Goal: Task Accomplishment & Management: Manage account settings

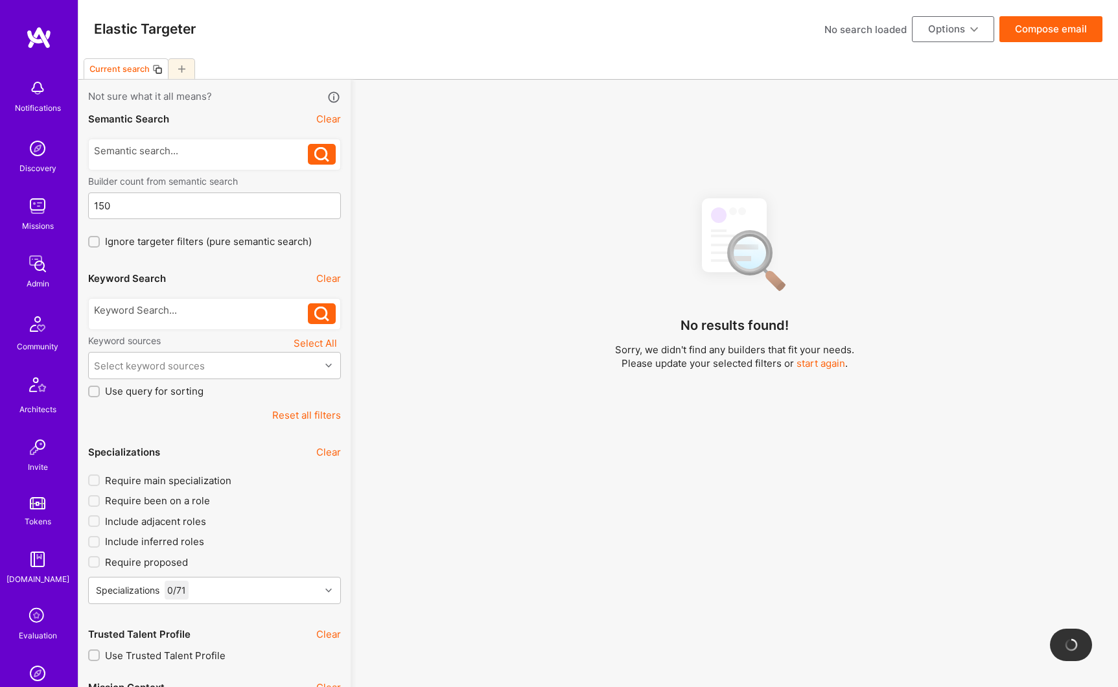
click at [30, 266] on img at bounding box center [38, 264] width 26 height 26
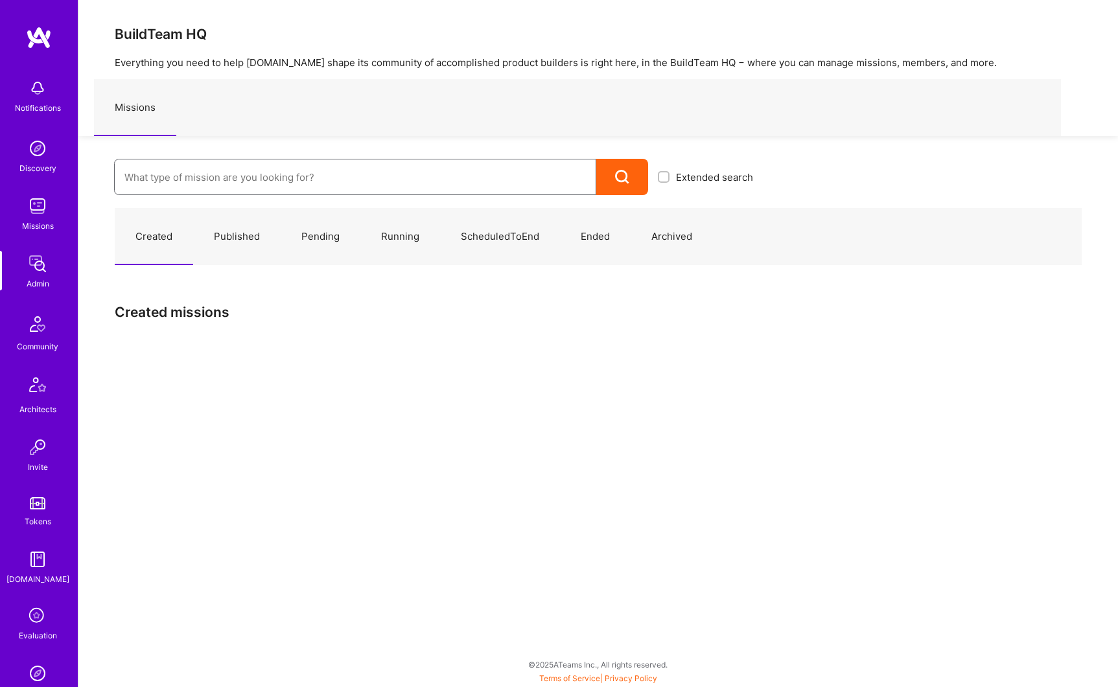
click at [154, 185] on input at bounding box center [355, 177] width 462 height 33
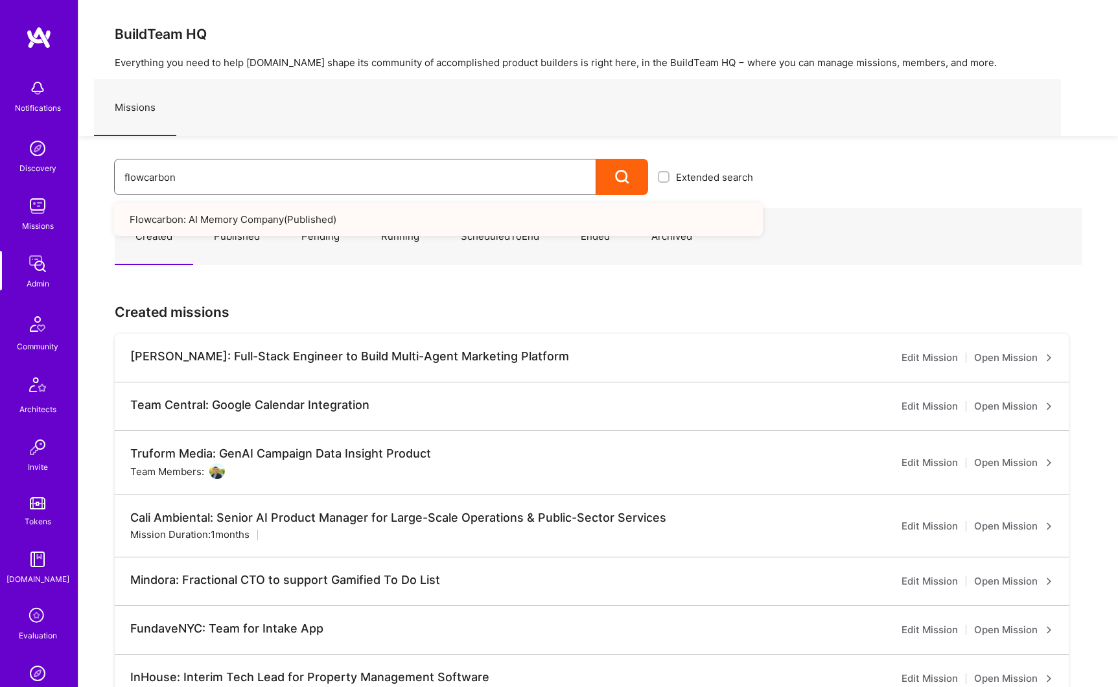
type input "flowcarbon"
click at [244, 225] on link "Flowcarbon: AI Memory Company ( Published )" at bounding box center [438, 219] width 649 height 33
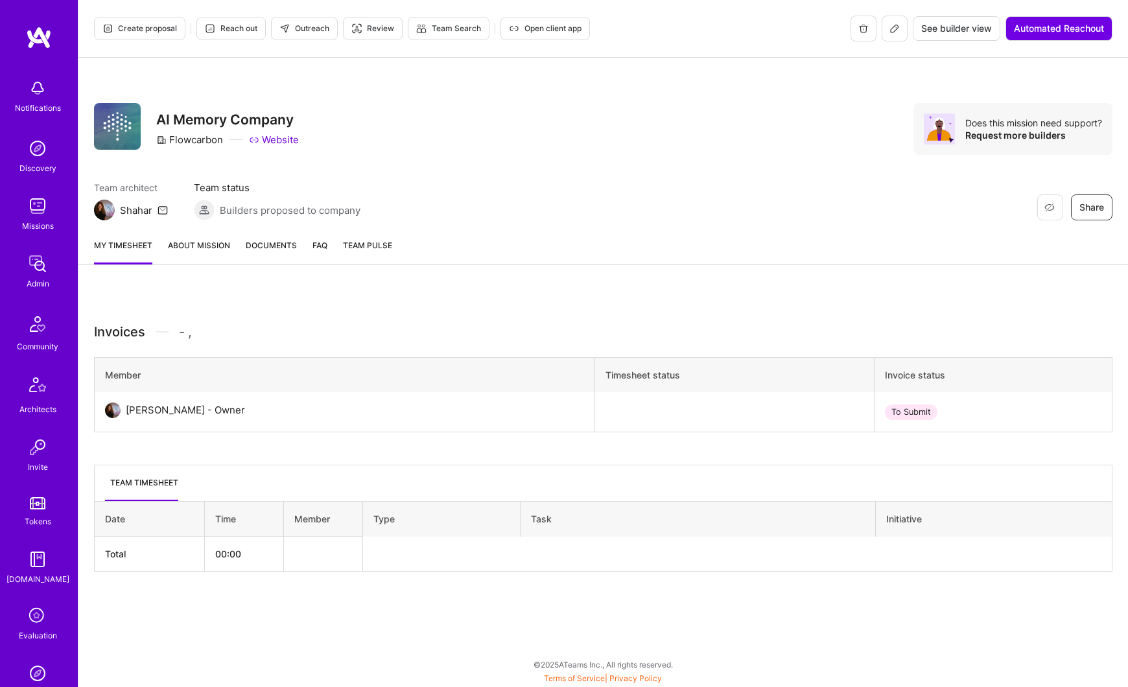
click at [218, 248] on link "About Mission" at bounding box center [199, 252] width 62 height 26
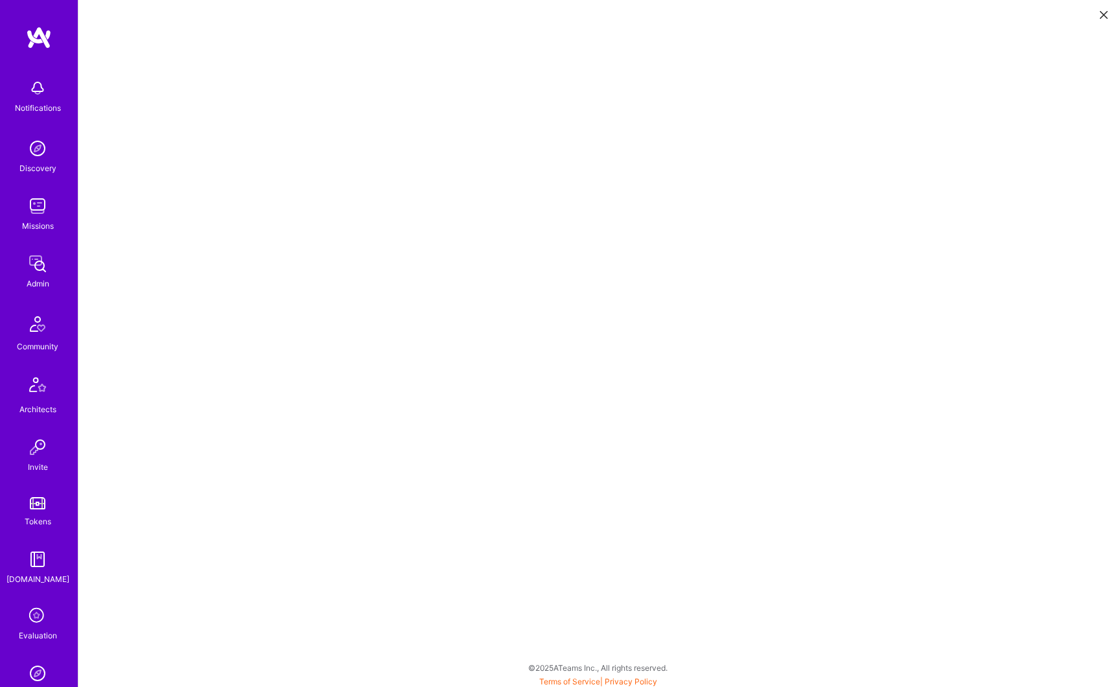
click at [1109, 16] on button at bounding box center [1104, 13] width 16 height 21
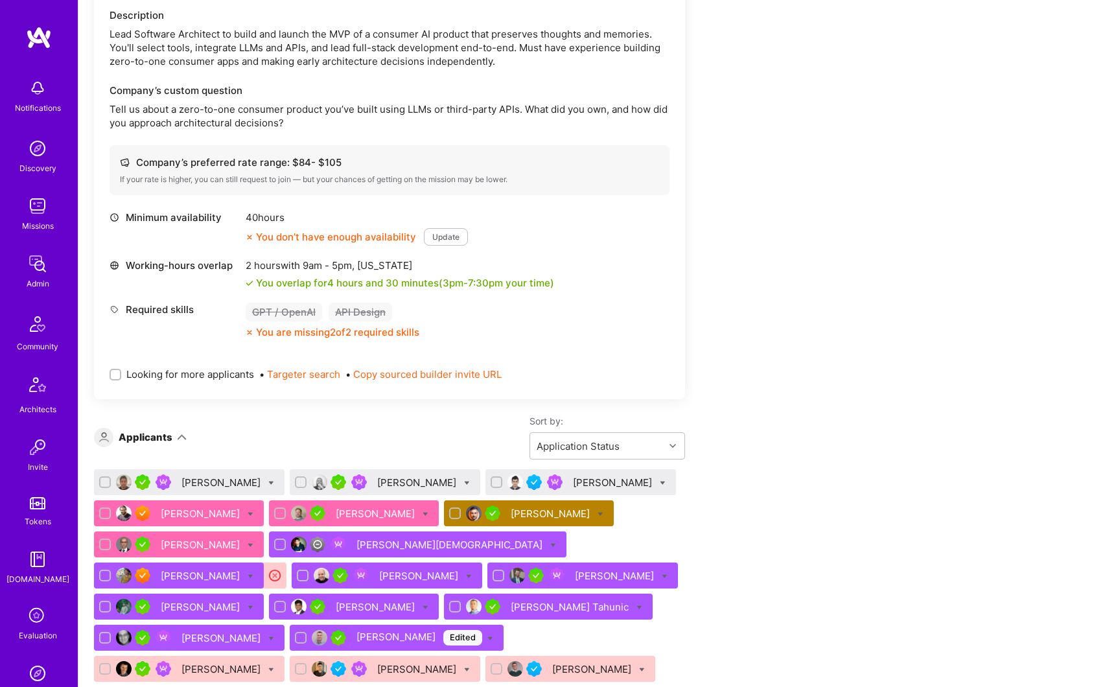
scroll to position [1378, 0]
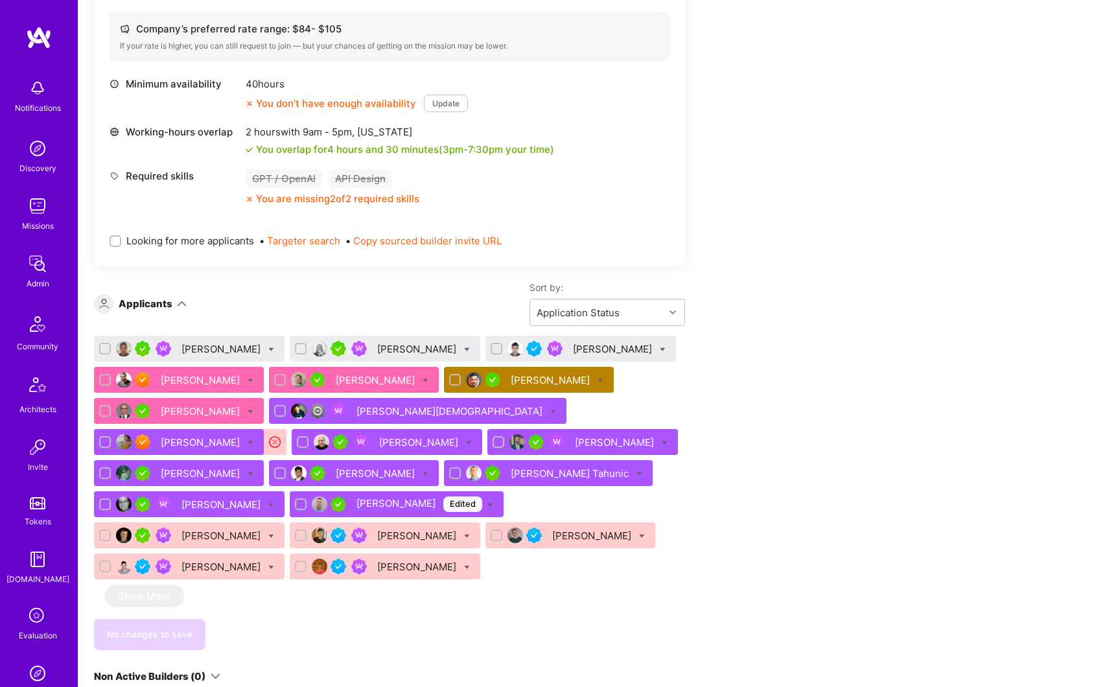
click at [104, 379] on input "checkbox" at bounding box center [106, 380] width 9 height 9
checkbox input "true"
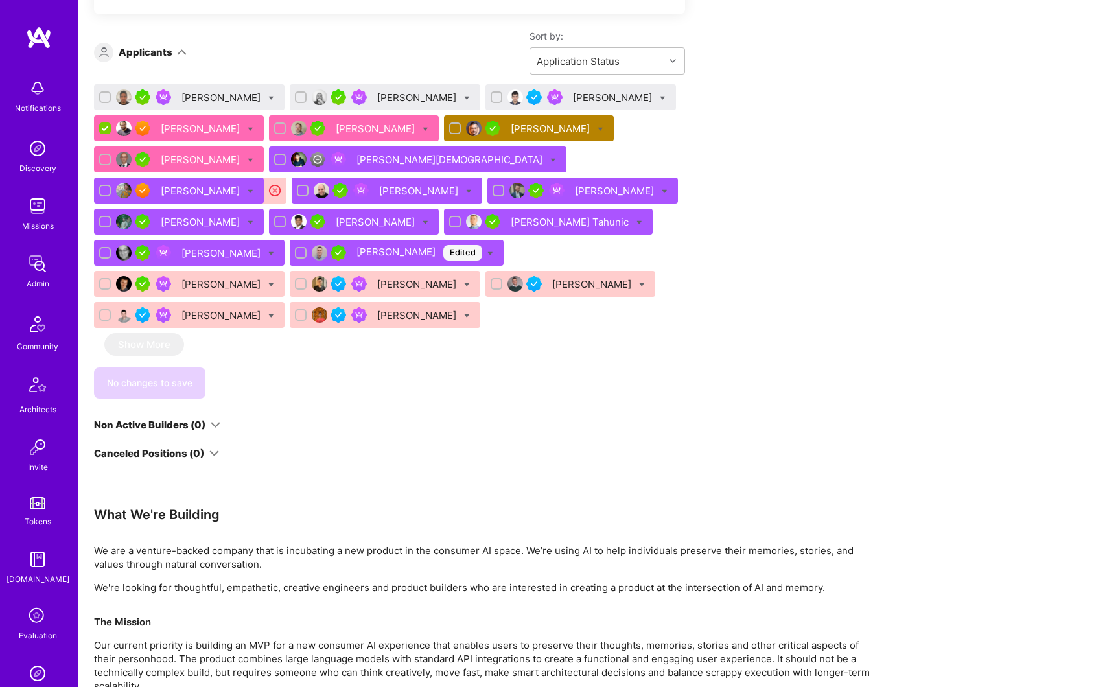
scroll to position [1427, 0]
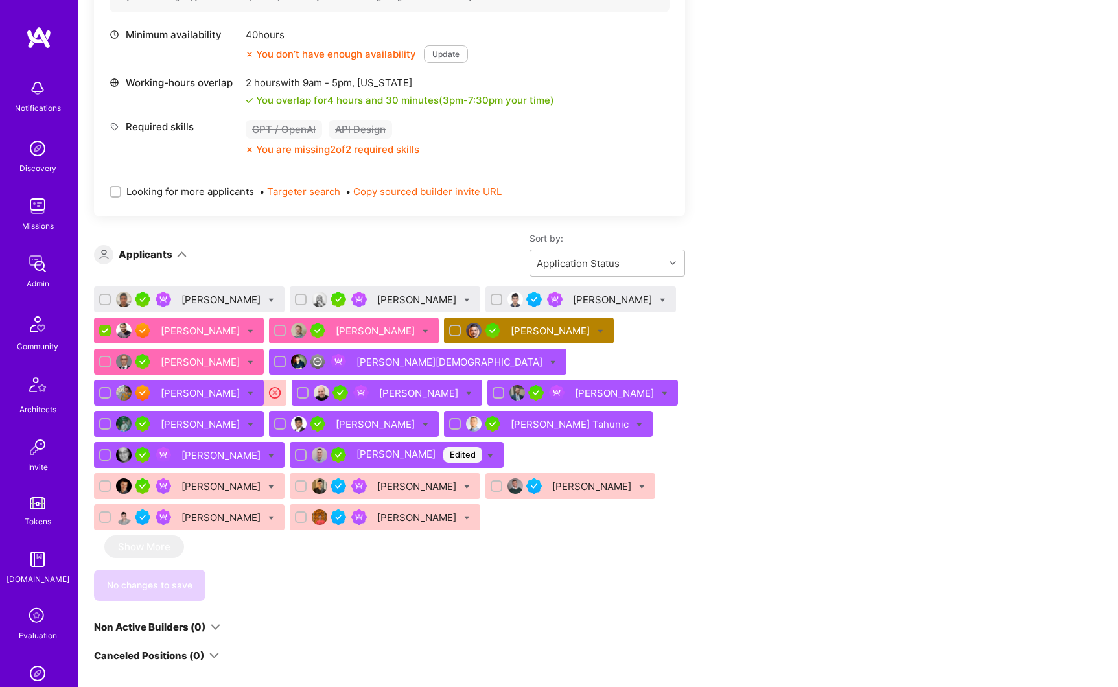
click at [248, 332] on icon at bounding box center [251, 332] width 6 height 6
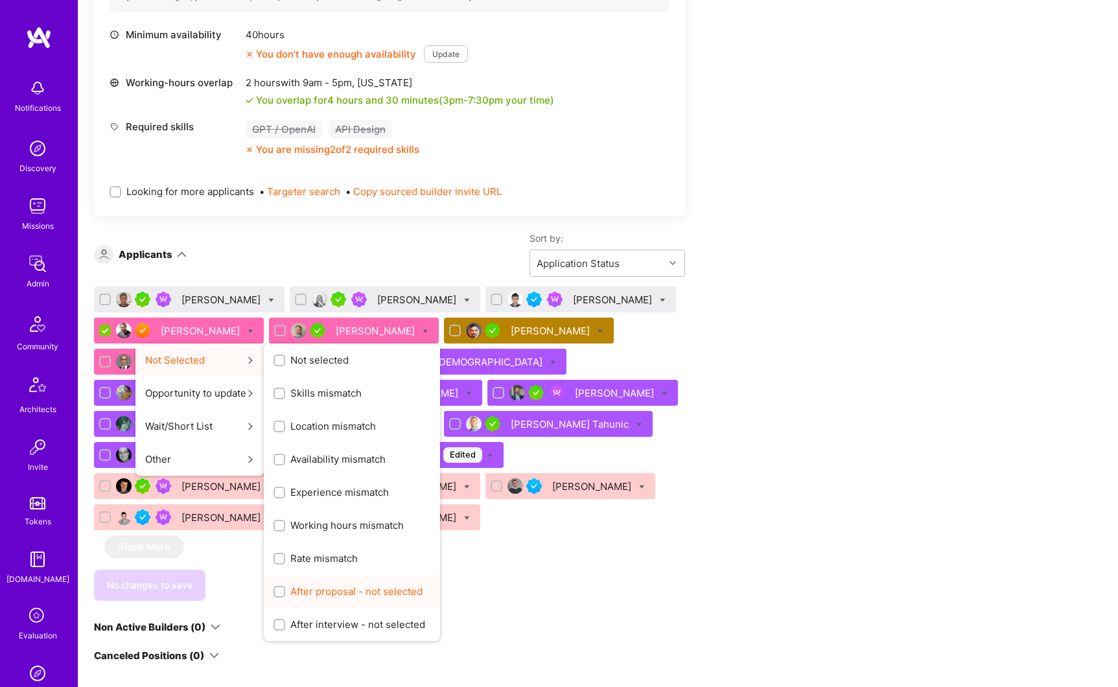
click at [295, 593] on span "After proposal - not selected" at bounding box center [356, 592] width 132 height 14
click at [285, 593] on input "After proposal - not selected" at bounding box center [280, 592] width 9 height 9
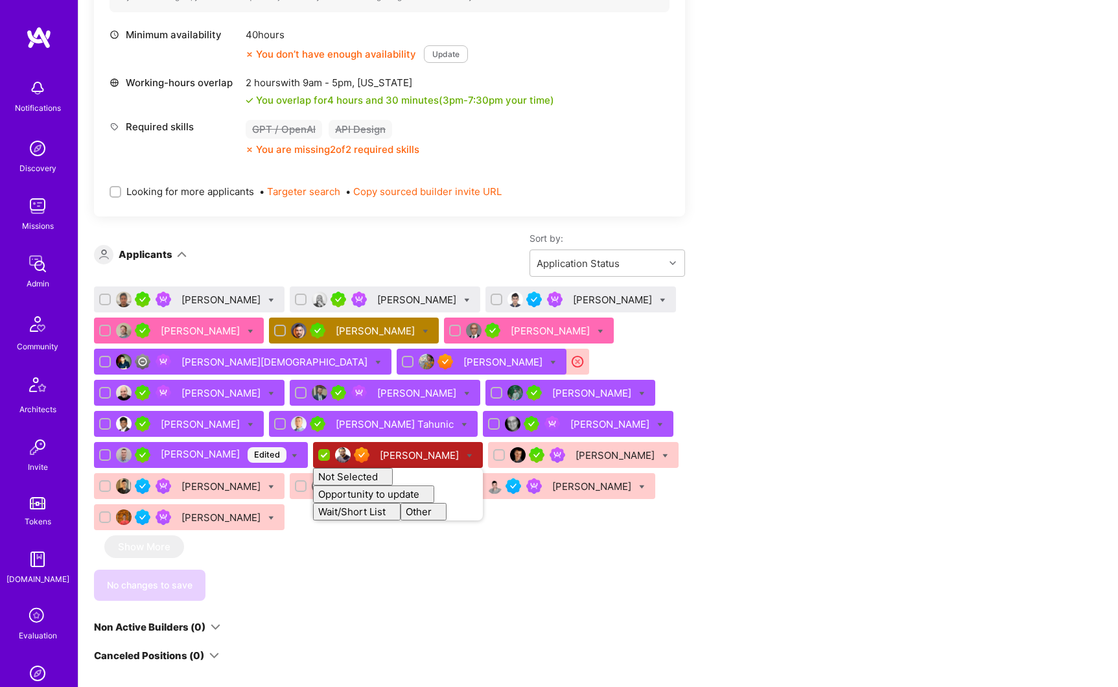
checkbox input "false"
click at [248, 331] on icon at bounding box center [251, 332] width 6 height 6
checkbox input "true"
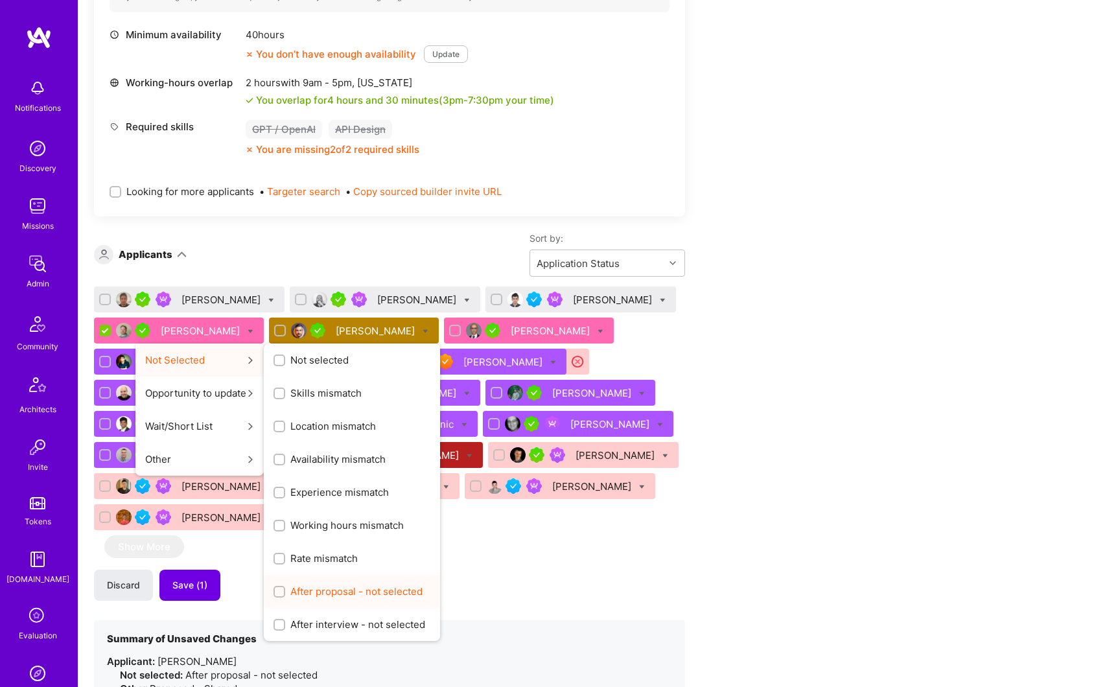
click at [311, 597] on span "After proposal - not selected" at bounding box center [356, 592] width 132 height 14
click at [285, 597] on input "After proposal - not selected" at bounding box center [280, 592] width 9 height 9
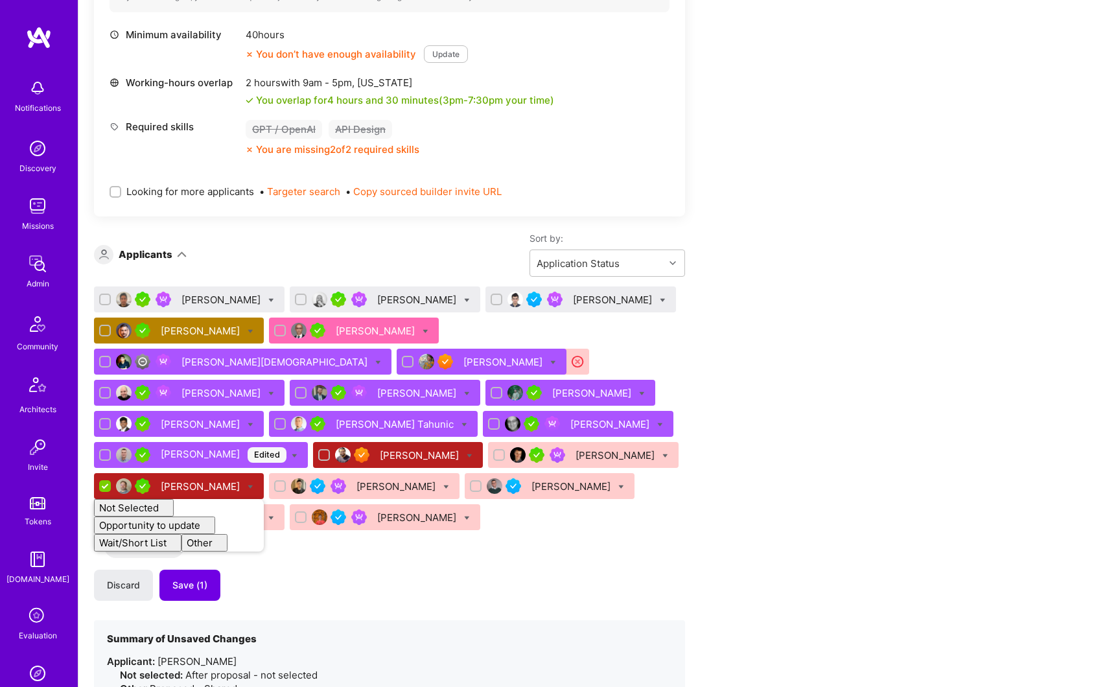
checkbox input "false"
click at [423, 329] on icon at bounding box center [426, 332] width 6 height 6
checkbox input "true"
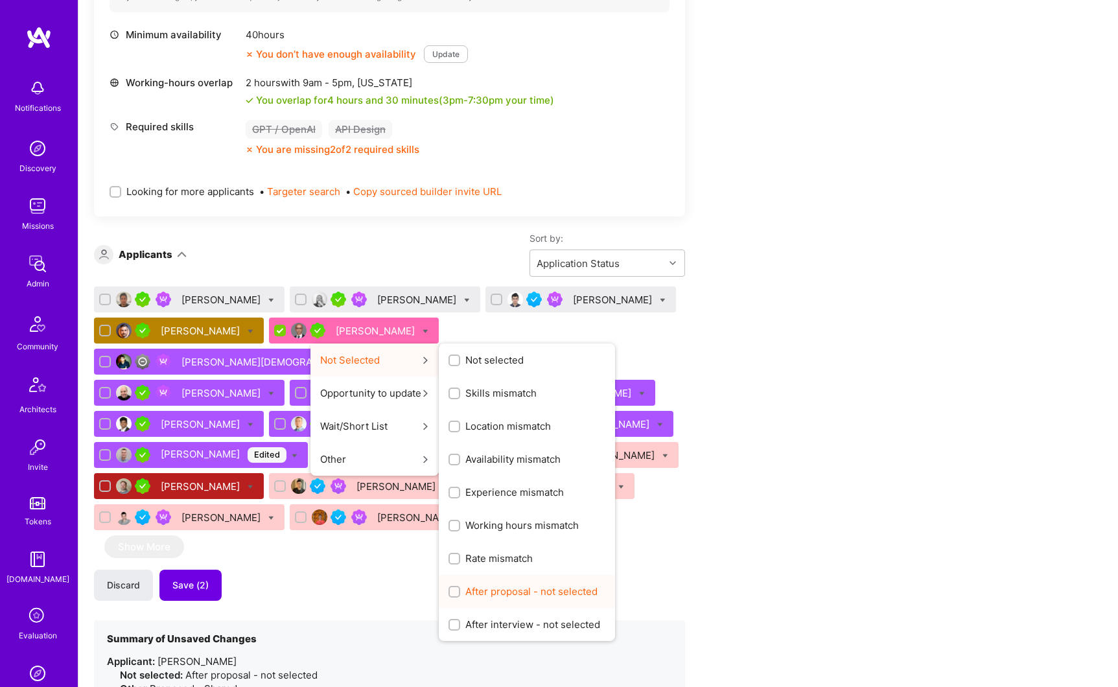
click at [465, 593] on span "After proposal - not selected" at bounding box center [531, 592] width 132 height 14
click at [460, 593] on input "After proposal - not selected" at bounding box center [455, 592] width 9 height 9
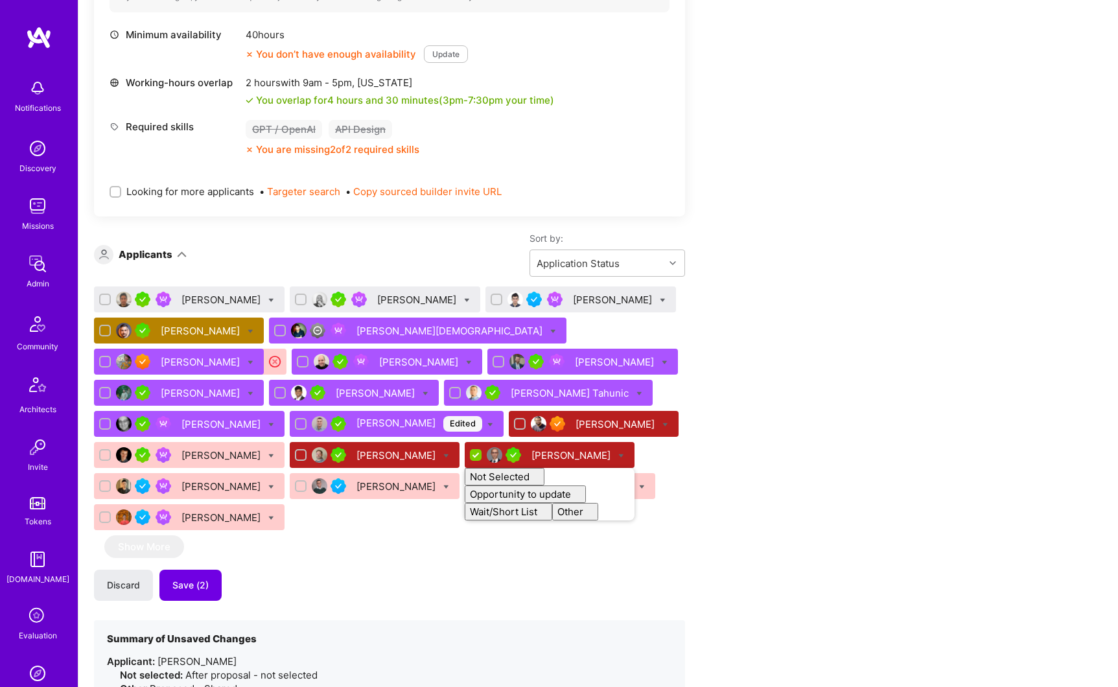
checkbox input "false"
click at [773, 384] on div "Apply for a Mission Role We've proposed builders to Flowcarbon. You can still a…" at bounding box center [483, 168] width 778 height 2697
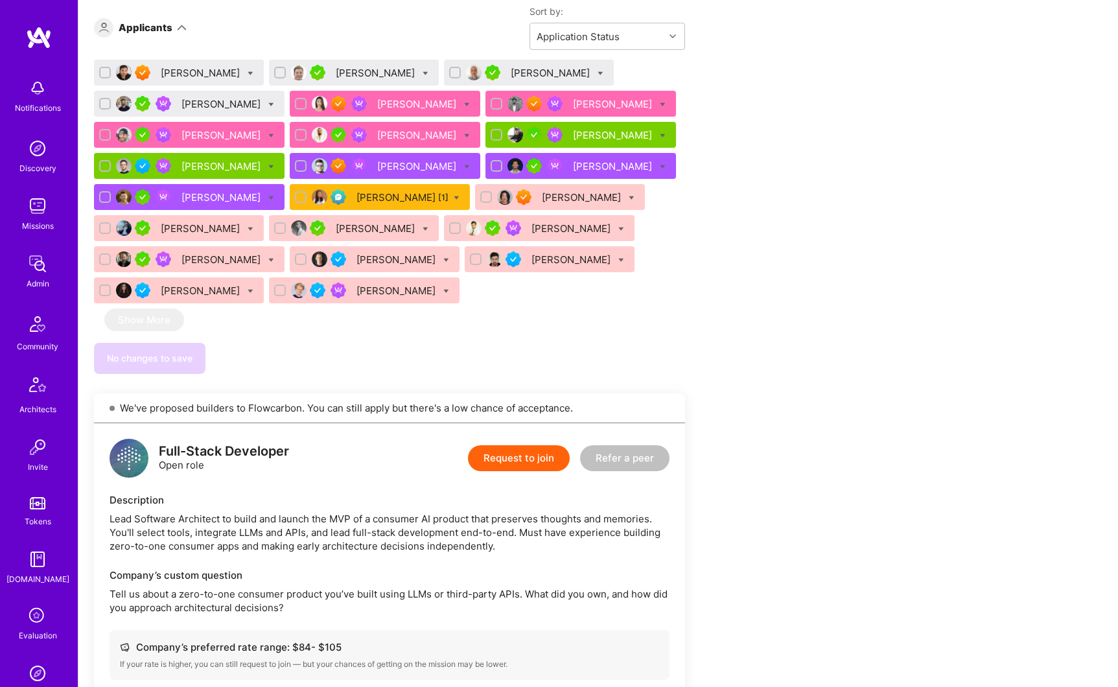
scroll to position [692, 0]
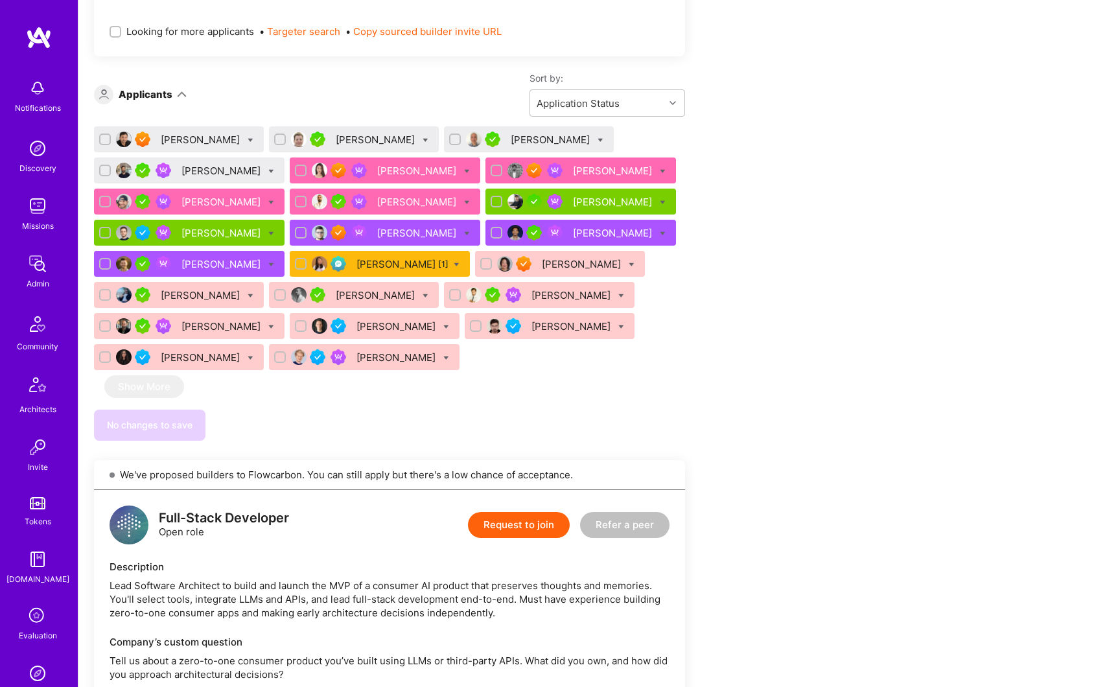
click at [464, 171] on icon at bounding box center [467, 172] width 6 height 6
checkbox input "true"
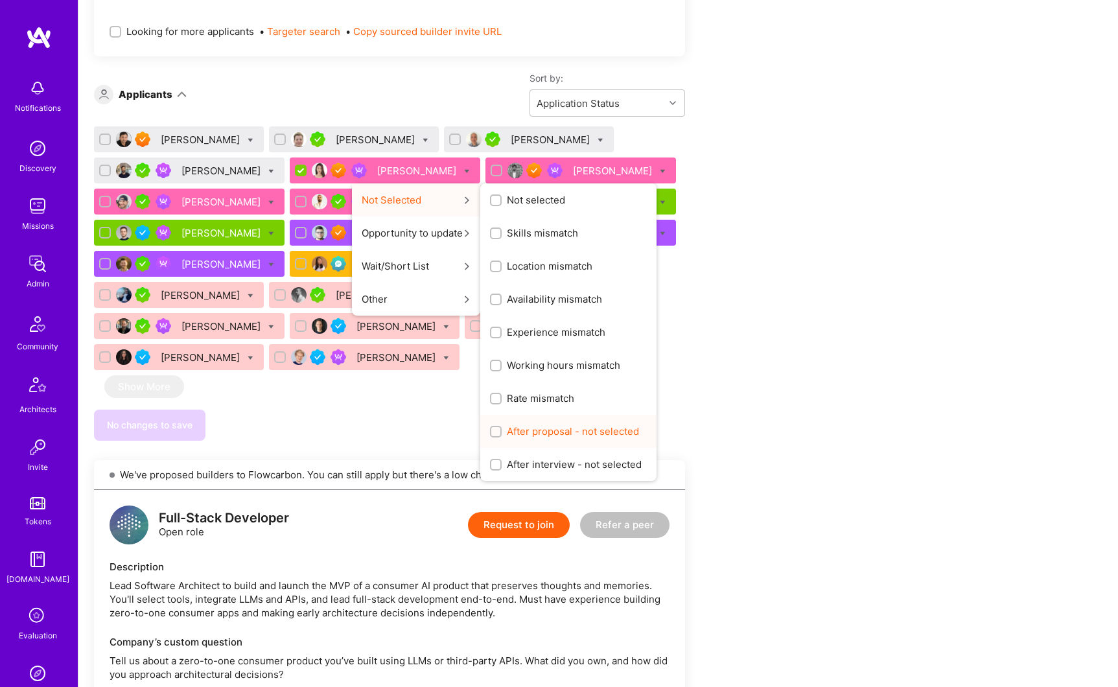
click at [558, 434] on span "After proposal - not selected" at bounding box center [573, 432] width 132 height 14
click at [502, 434] on input "After proposal - not selected" at bounding box center [497, 432] width 9 height 9
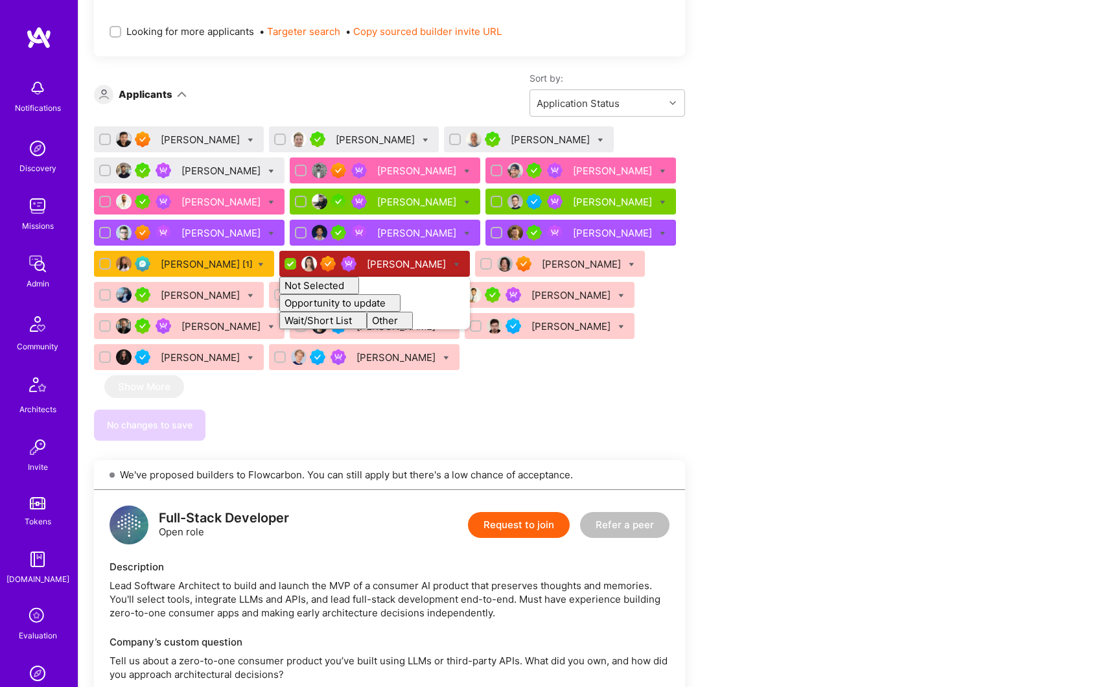
checkbox input "false"
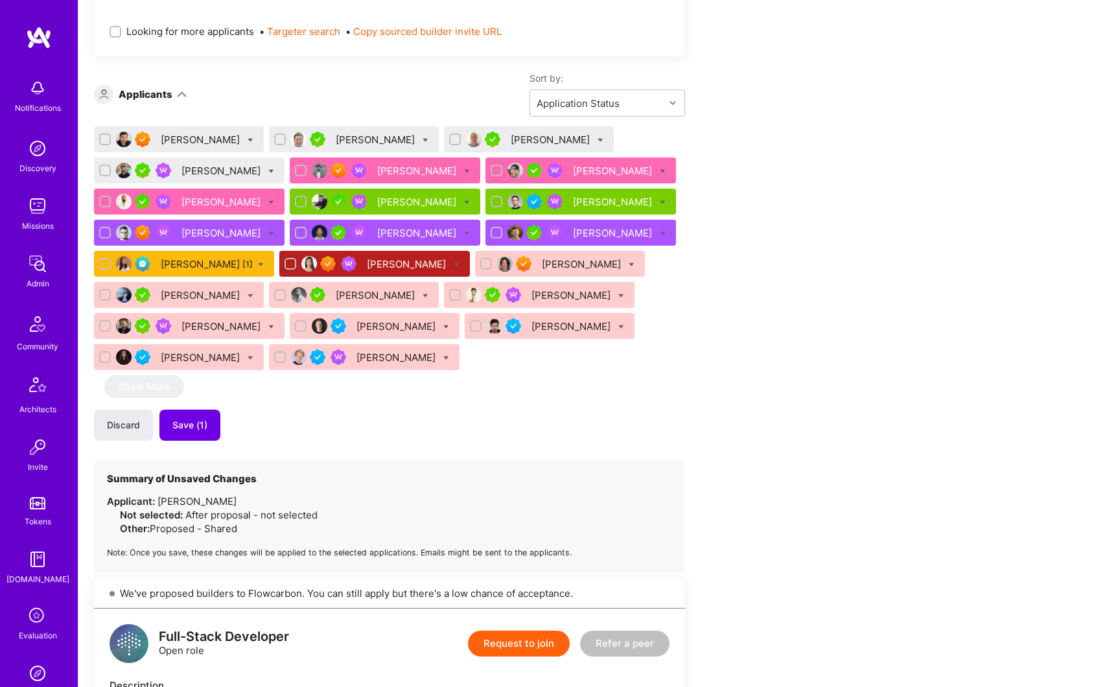
click at [440, 172] on div "[PERSON_NAME]" at bounding box center [385, 171] width 191 height 26
click at [464, 171] on icon at bounding box center [467, 172] width 6 height 6
checkbox input "true"
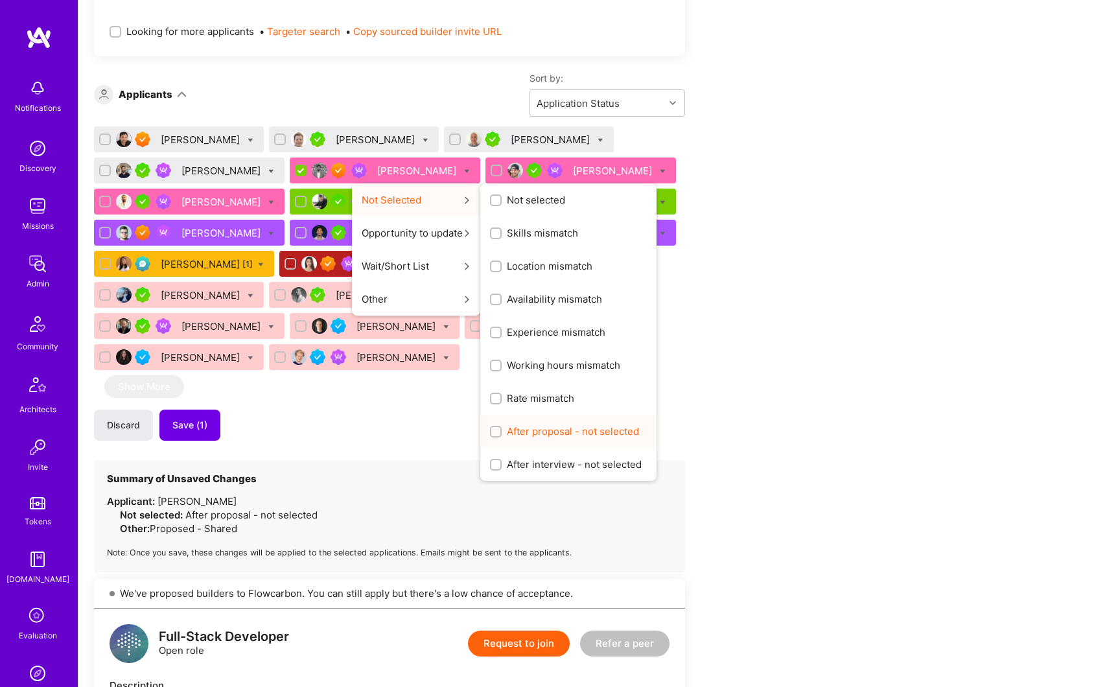
click at [526, 428] on span "After proposal - not selected" at bounding box center [573, 432] width 132 height 14
click at [502, 428] on input "After proposal - not selected" at bounding box center [497, 432] width 9 height 9
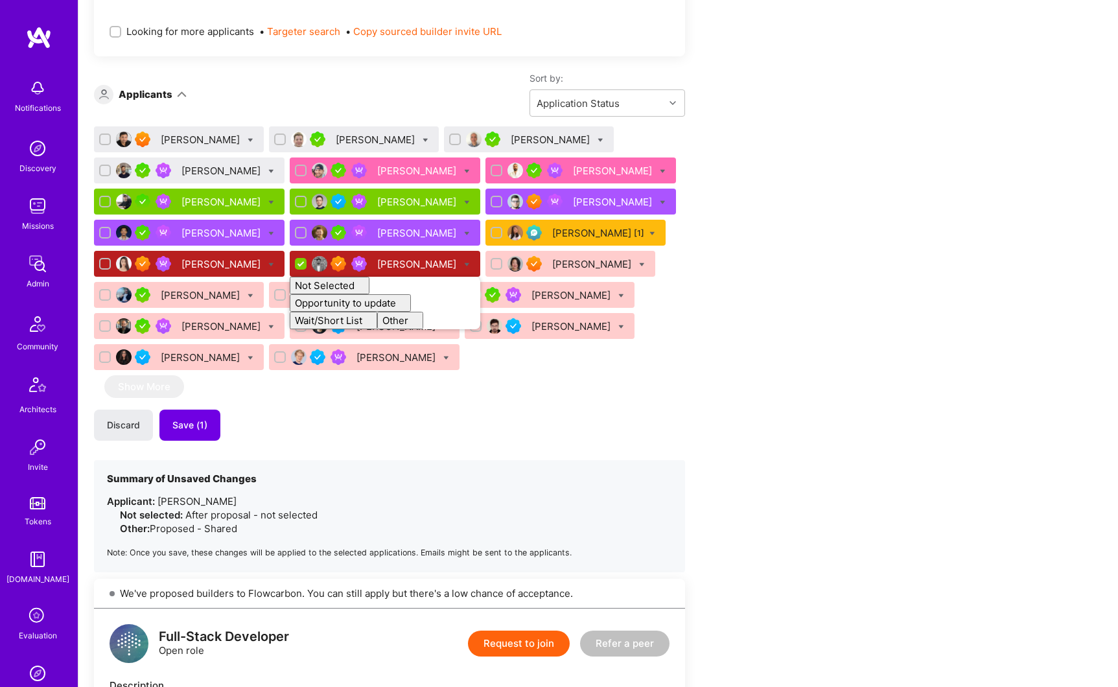
checkbox input "false"
click at [464, 171] on icon at bounding box center [467, 172] width 6 height 6
checkbox input "true"
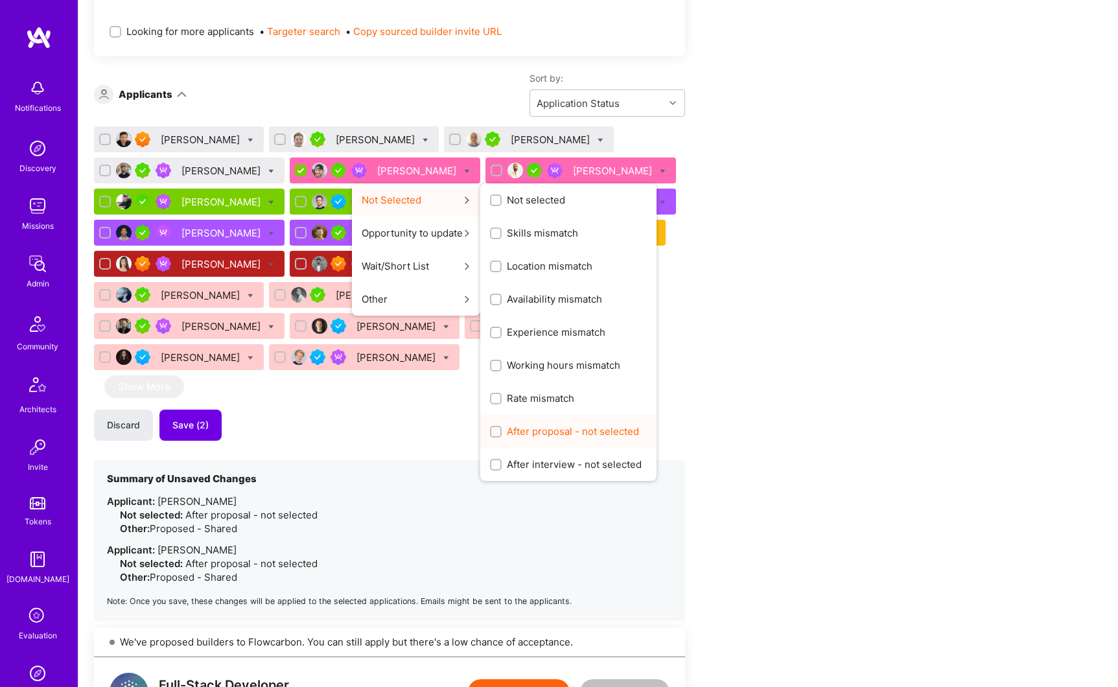
click at [556, 429] on span "After proposal - not selected" at bounding box center [573, 432] width 132 height 14
click at [502, 429] on input "After proposal - not selected" at bounding box center [497, 432] width 9 height 9
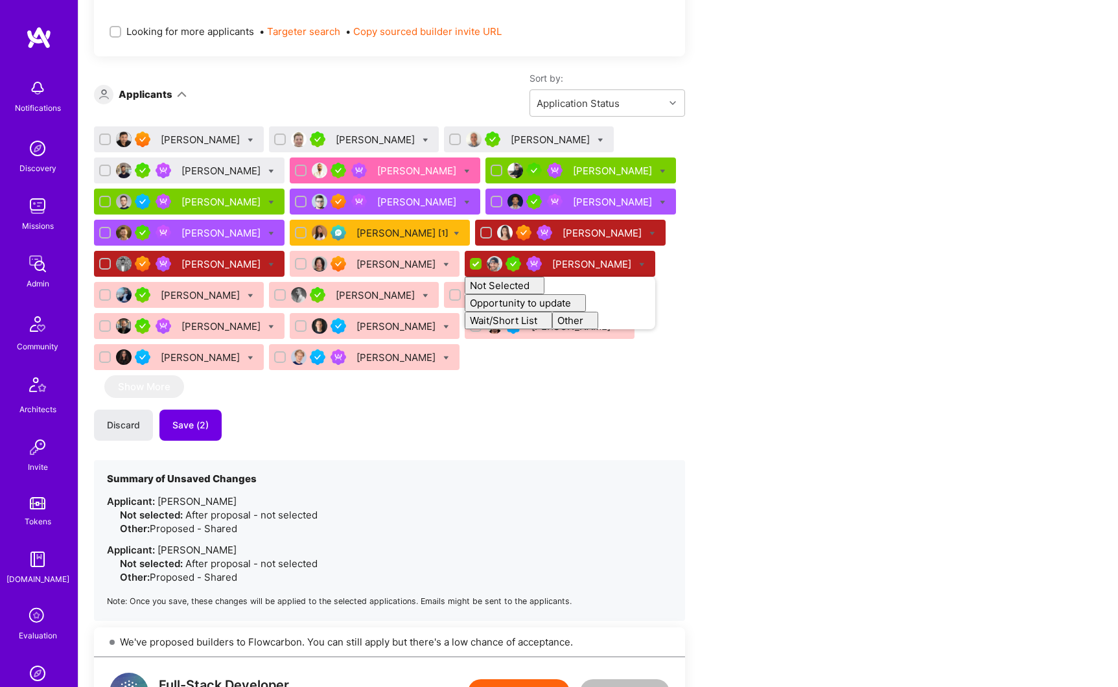
checkbox input "false"
click at [453, 167] on div "[PERSON_NAME]" at bounding box center [385, 171] width 191 height 26
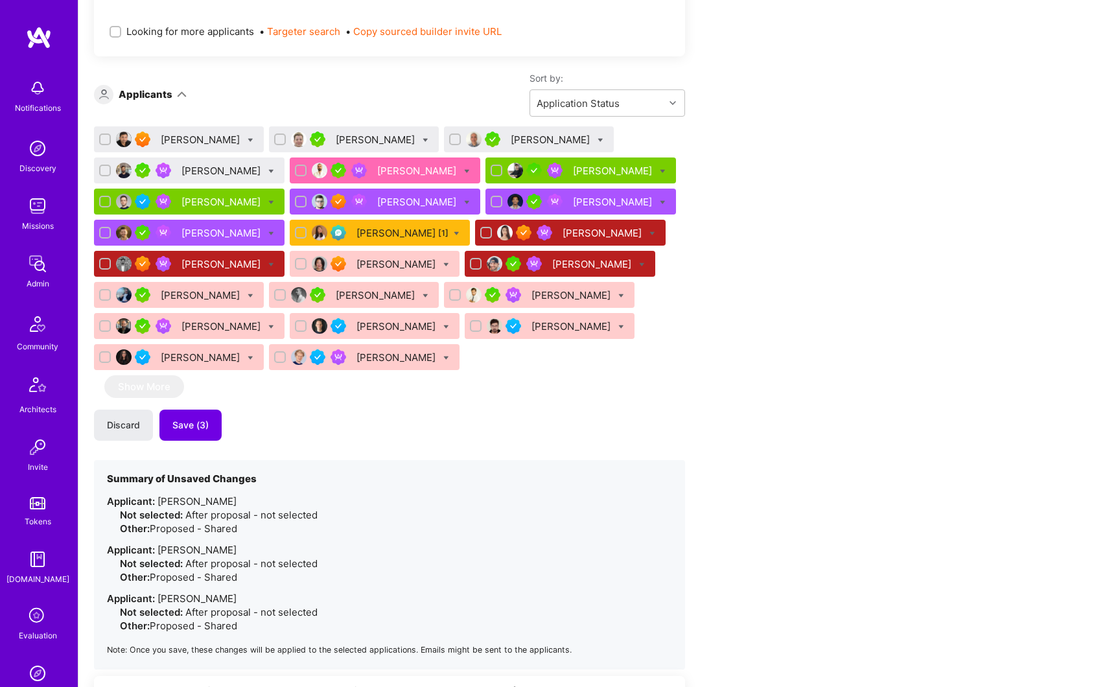
click at [464, 169] on icon at bounding box center [467, 172] width 6 height 6
checkbox input "true"
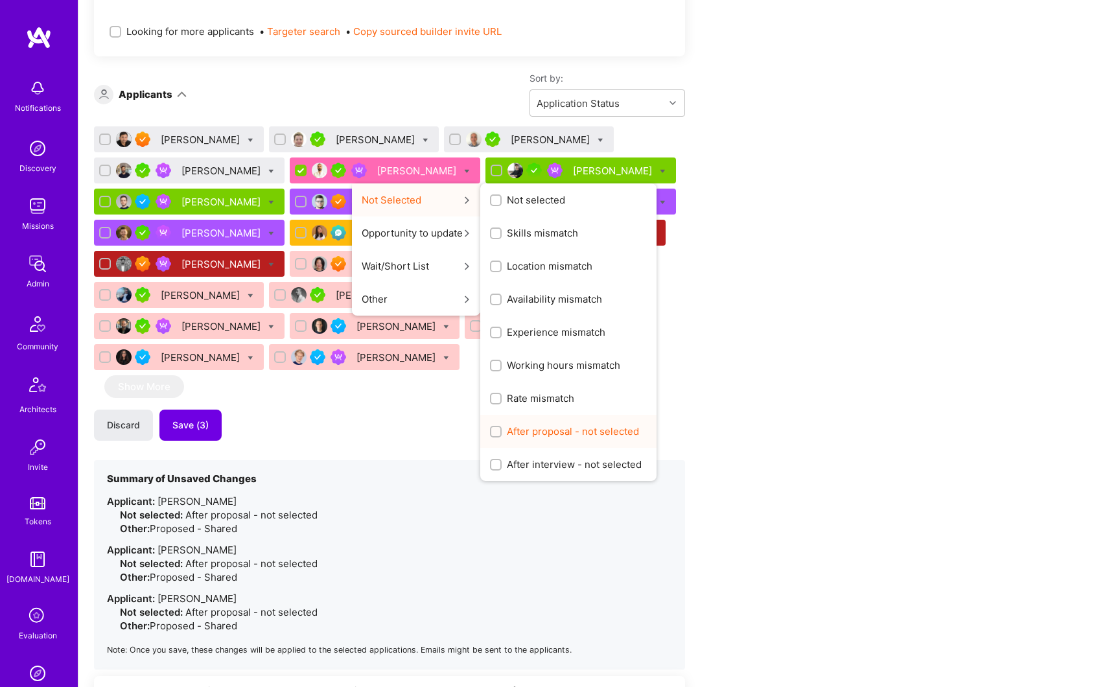
click at [560, 431] on span "After proposal - not selected" at bounding box center [573, 432] width 132 height 14
click at [502, 431] on input "After proposal - not selected" at bounding box center [497, 432] width 9 height 9
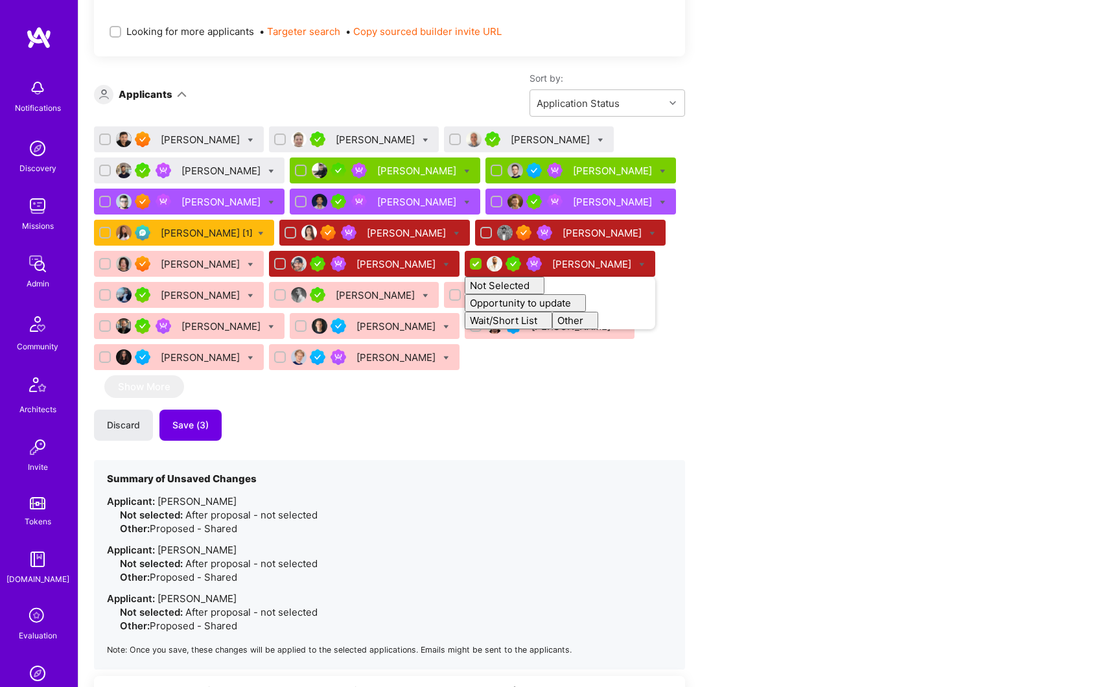
checkbox input "false"
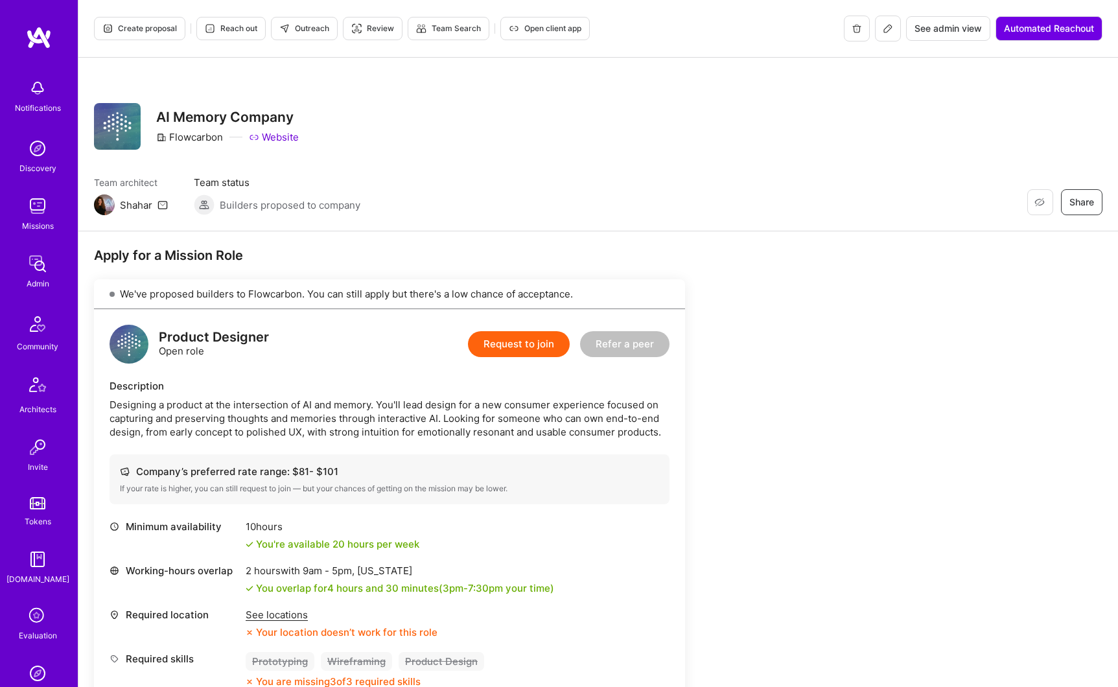
click at [884, 38] on button at bounding box center [888, 29] width 26 height 26
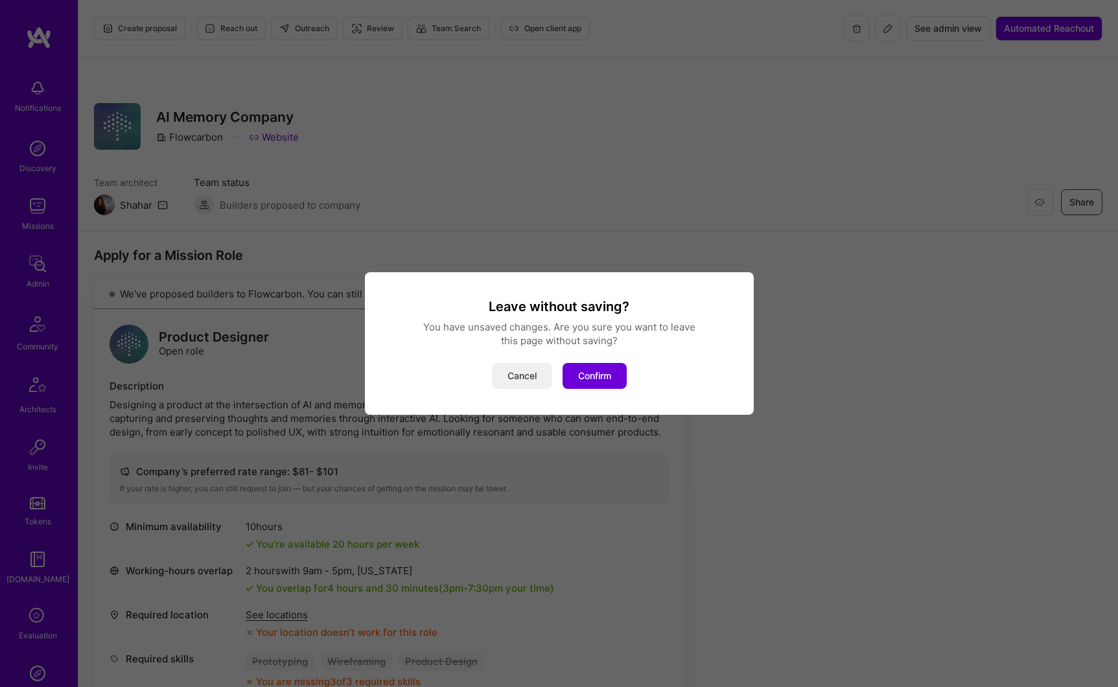
click at [532, 376] on button "Cancel" at bounding box center [522, 376] width 60 height 26
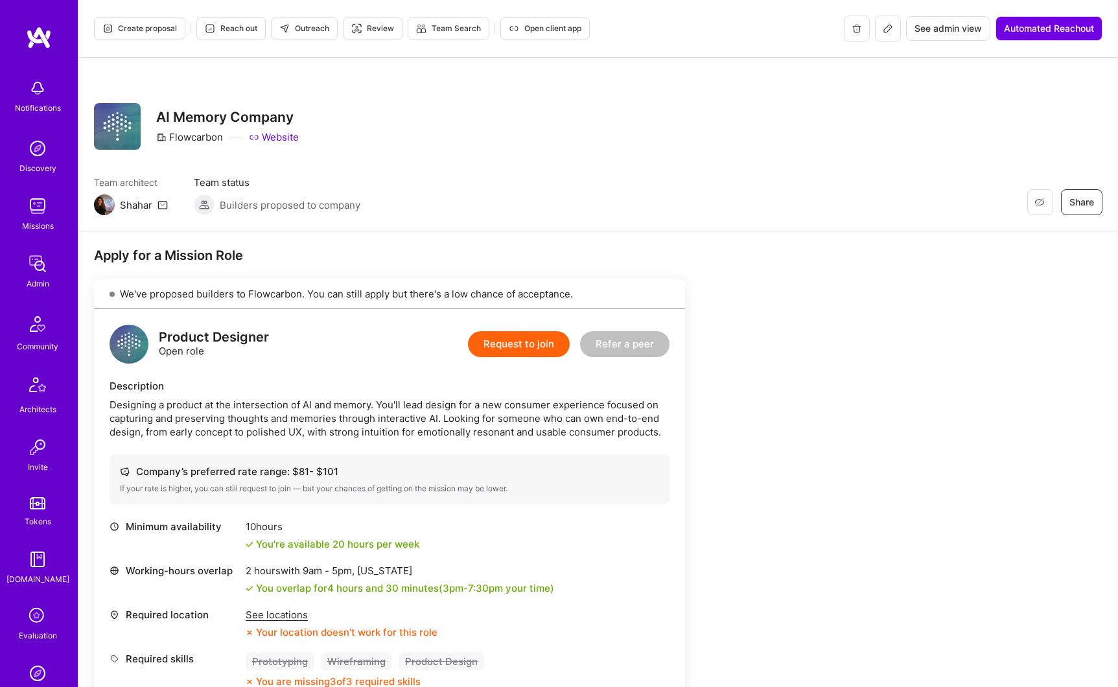
click at [889, 34] on button at bounding box center [888, 29] width 26 height 26
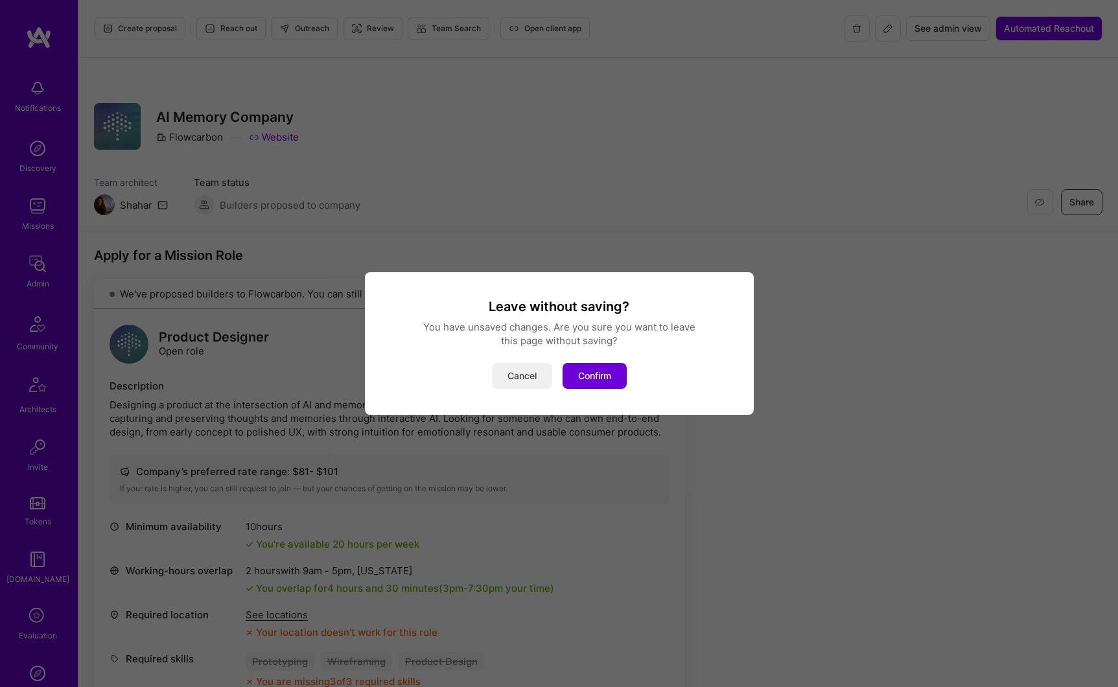
click at [534, 382] on button "Cancel" at bounding box center [522, 376] width 60 height 26
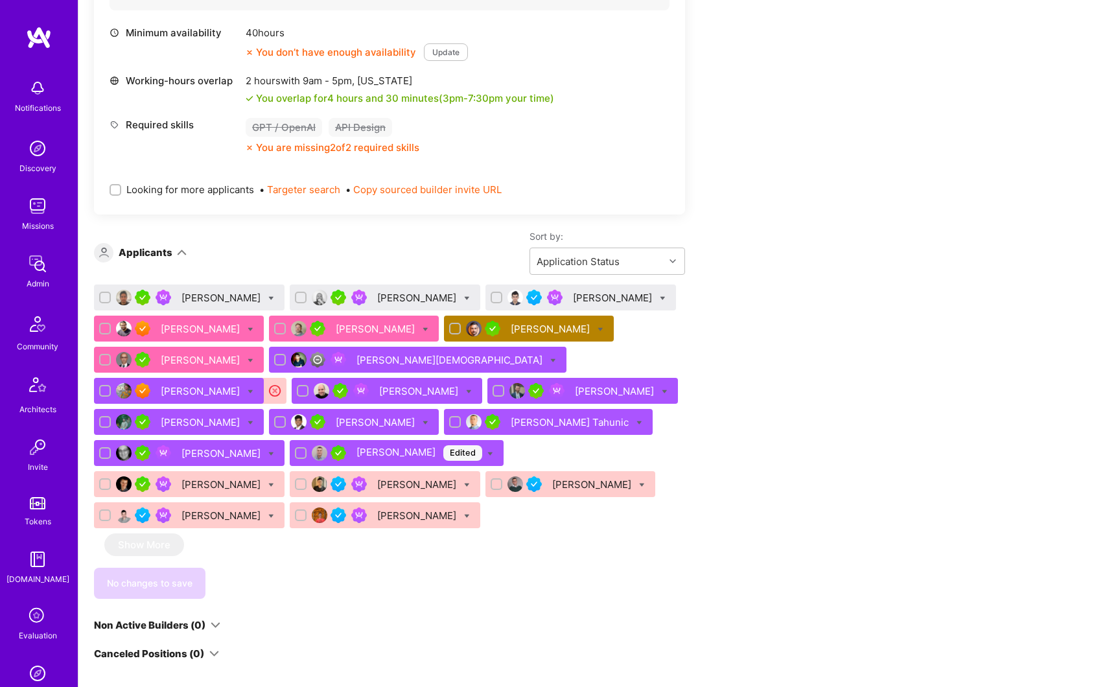
scroll to position [1420, 0]
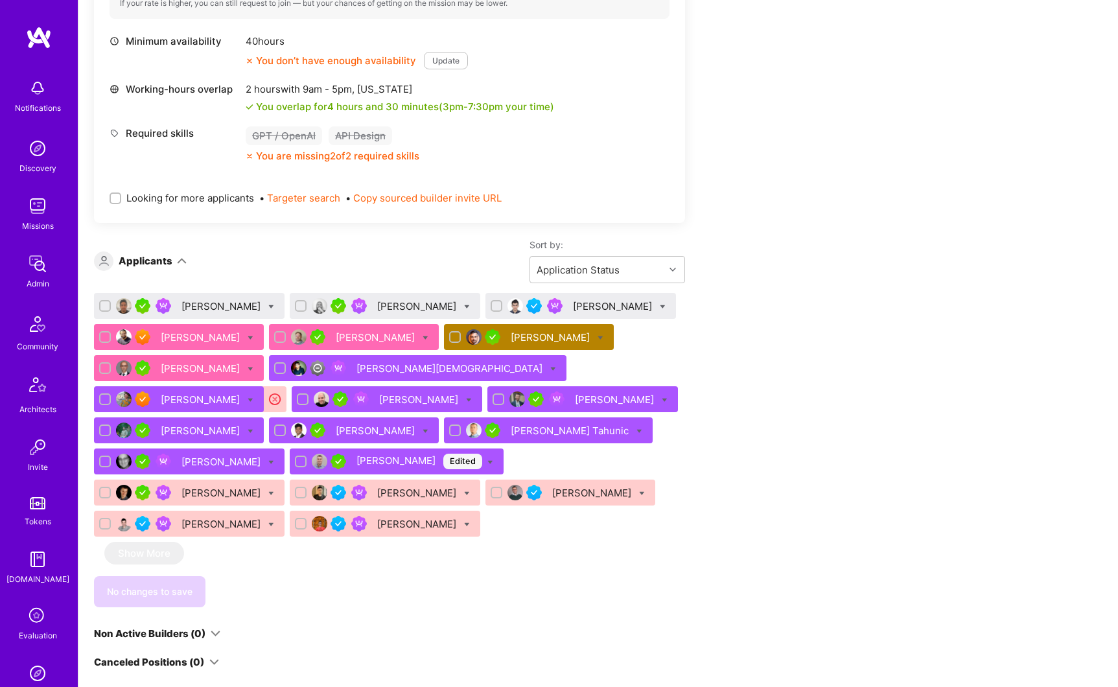
click at [248, 337] on icon at bounding box center [251, 338] width 6 height 6
checkbox input "true"
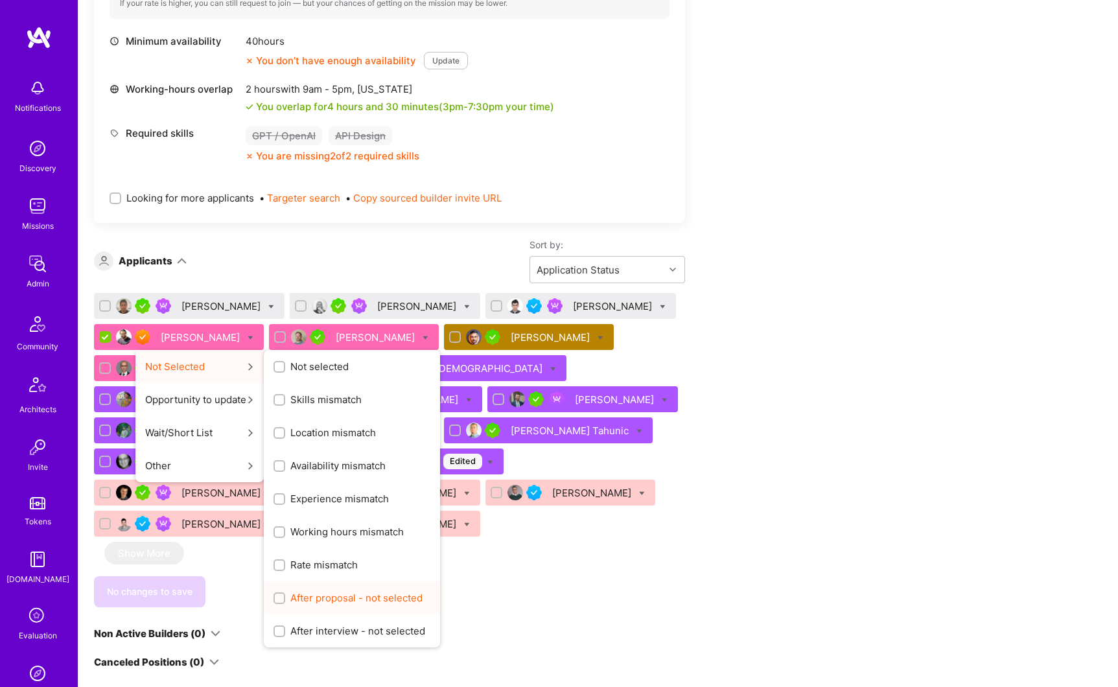
click at [342, 596] on span "After proposal - not selected" at bounding box center [356, 598] width 132 height 14
click at [285, 596] on input "After proposal - not selected" at bounding box center [280, 599] width 9 height 9
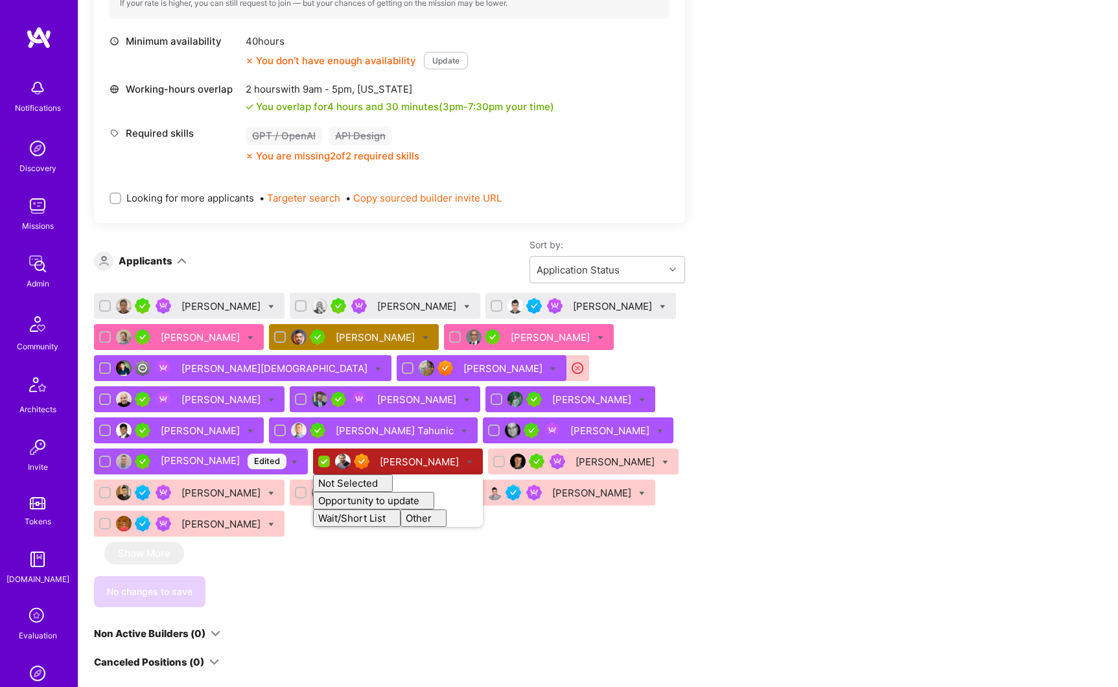
checkbox input "false"
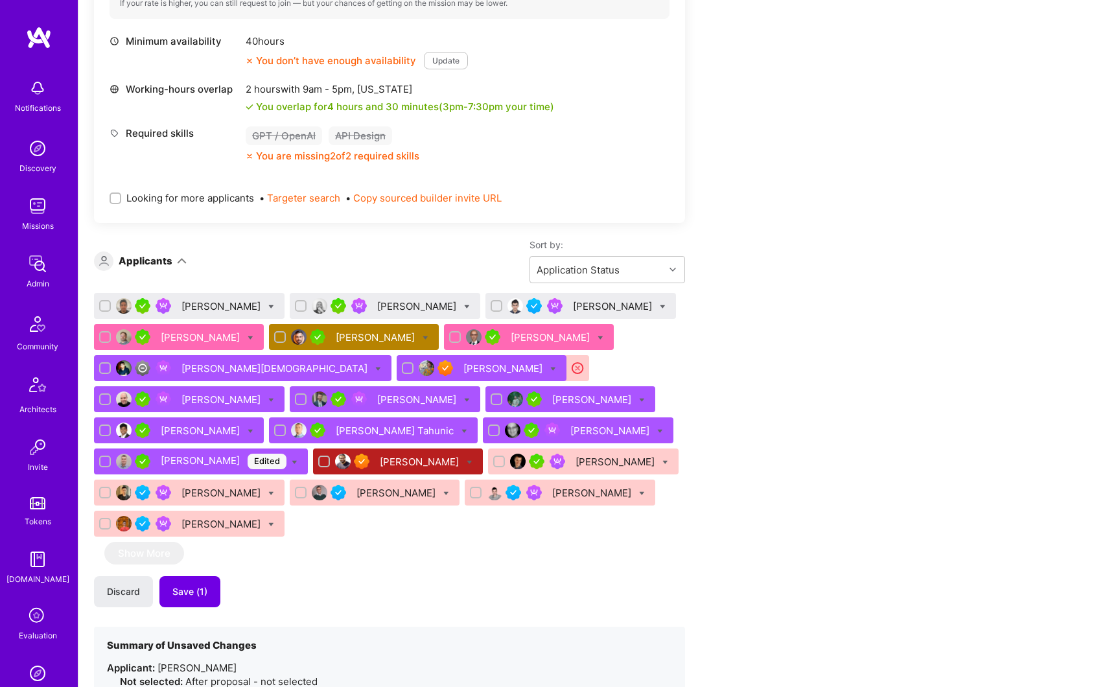
click at [248, 338] on icon at bounding box center [251, 338] width 6 height 6
checkbox input "true"
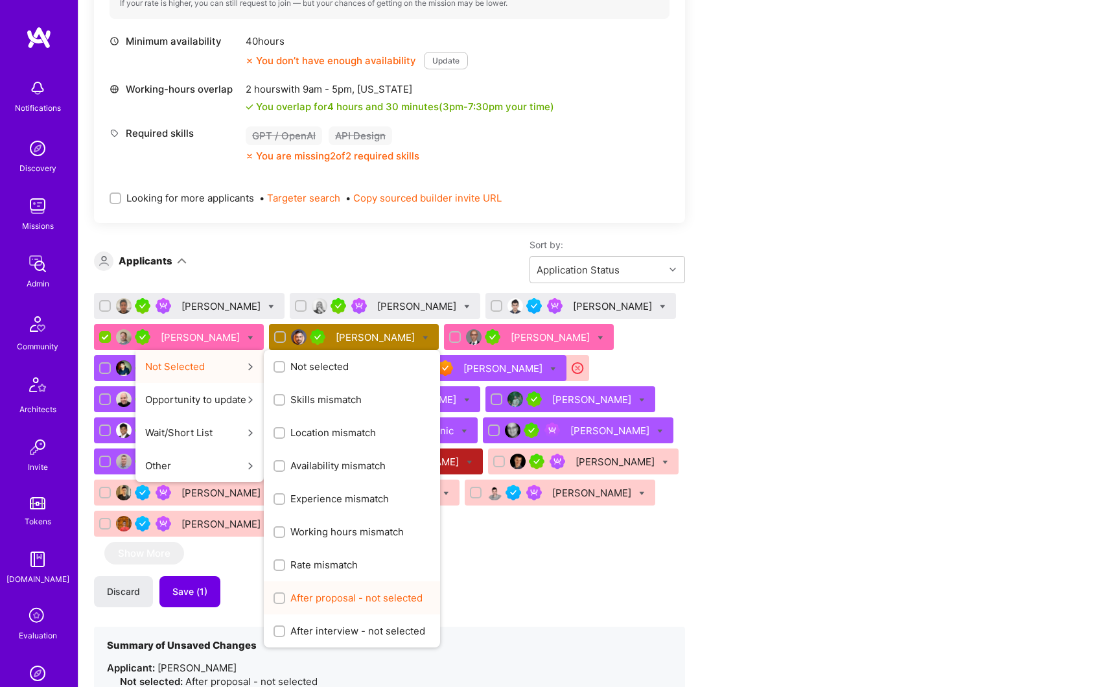
click at [315, 599] on span "After proposal - not selected" at bounding box center [356, 598] width 132 height 14
click at [285, 599] on input "After proposal - not selected" at bounding box center [280, 599] width 9 height 9
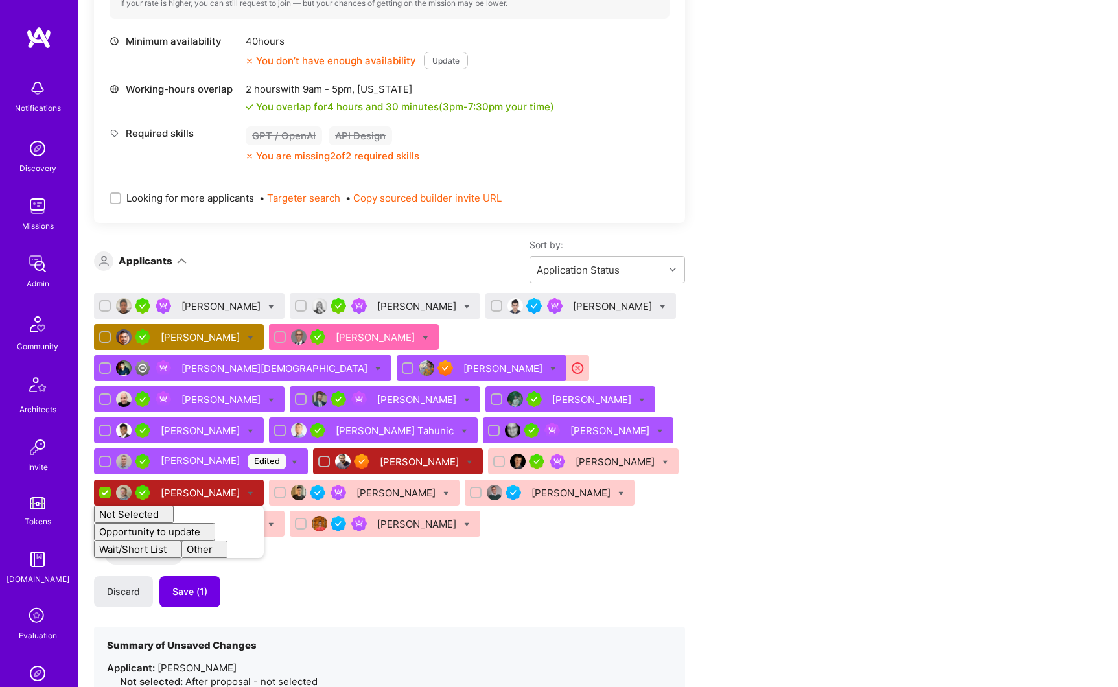
checkbox input "false"
click at [423, 340] on icon at bounding box center [426, 338] width 6 height 6
checkbox input "true"
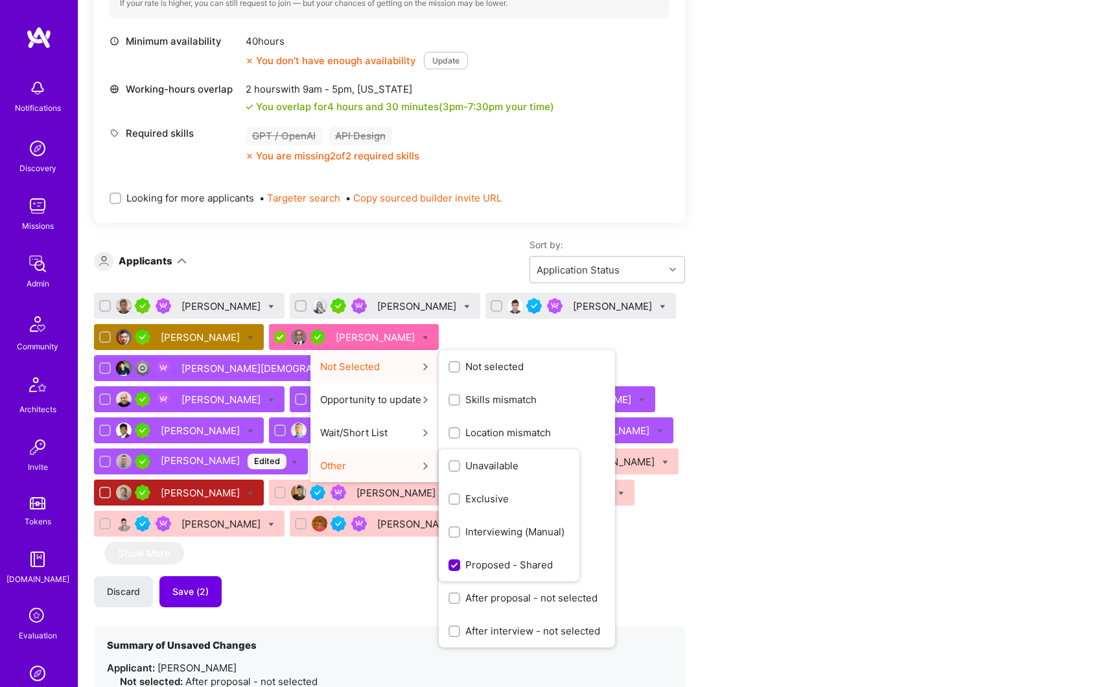
click at [483, 593] on span "After proposal - not selected" at bounding box center [531, 598] width 132 height 14
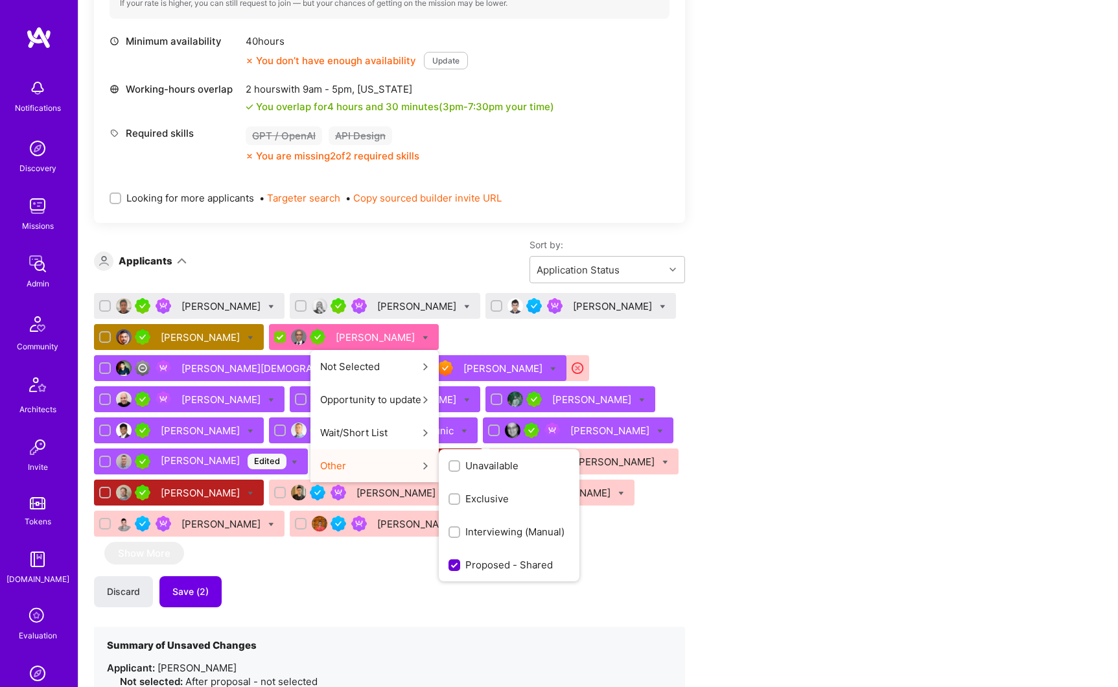
click at [0, 0] on input "After proposal - not selected" at bounding box center [0, 0] width 0 height 0
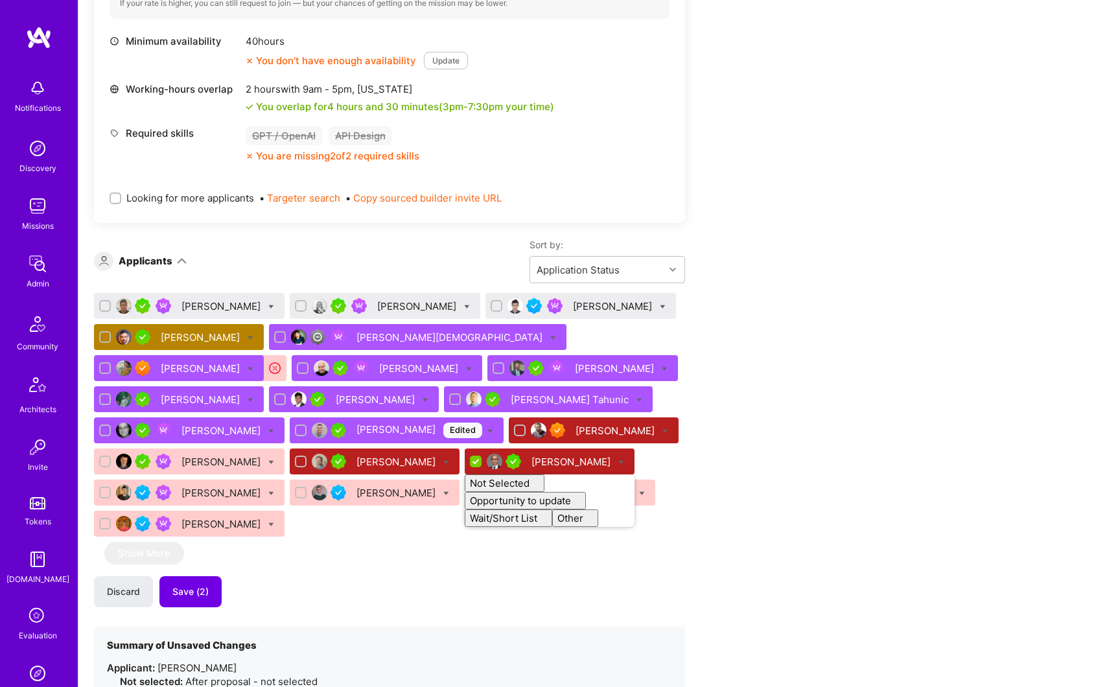
checkbox input "false"
click at [311, 591] on div "Discard Save (3)" at bounding box center [389, 591] width 591 height 31
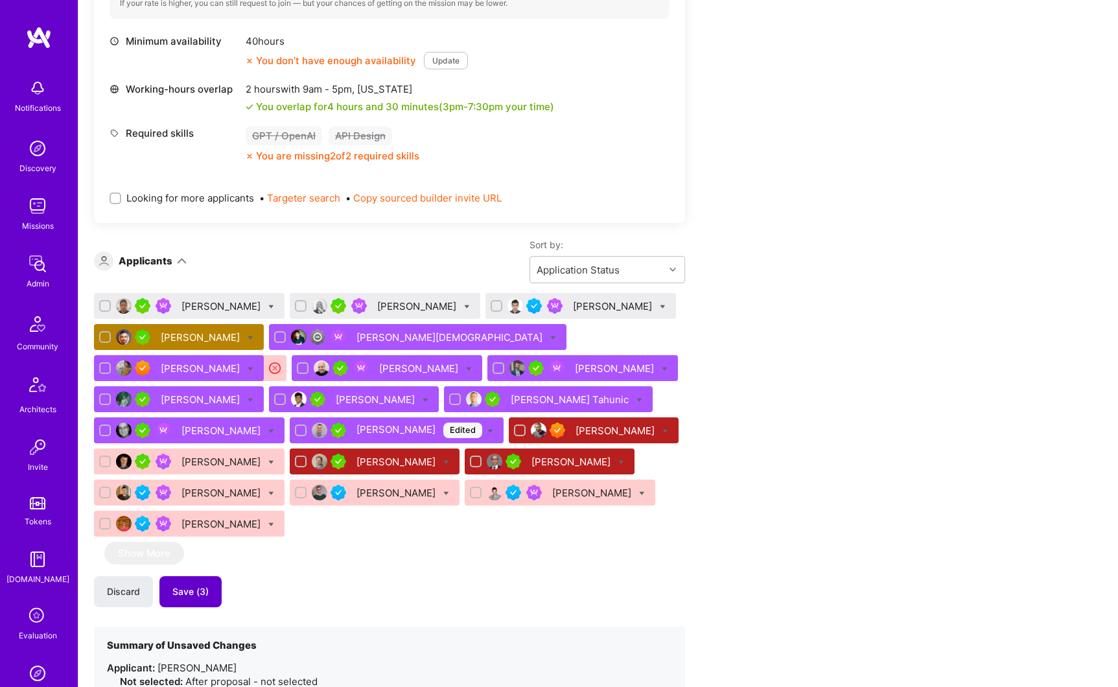
click at [213, 596] on button "Save (3)" at bounding box center [190, 591] width 62 height 31
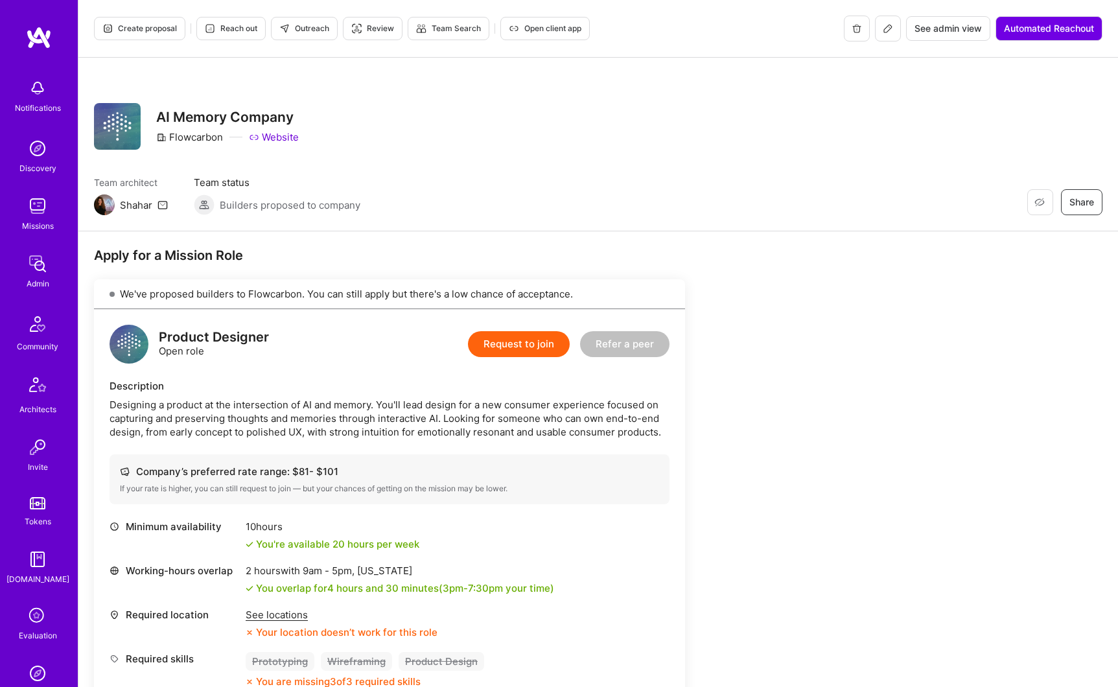
click at [886, 34] on button at bounding box center [888, 29] width 26 height 26
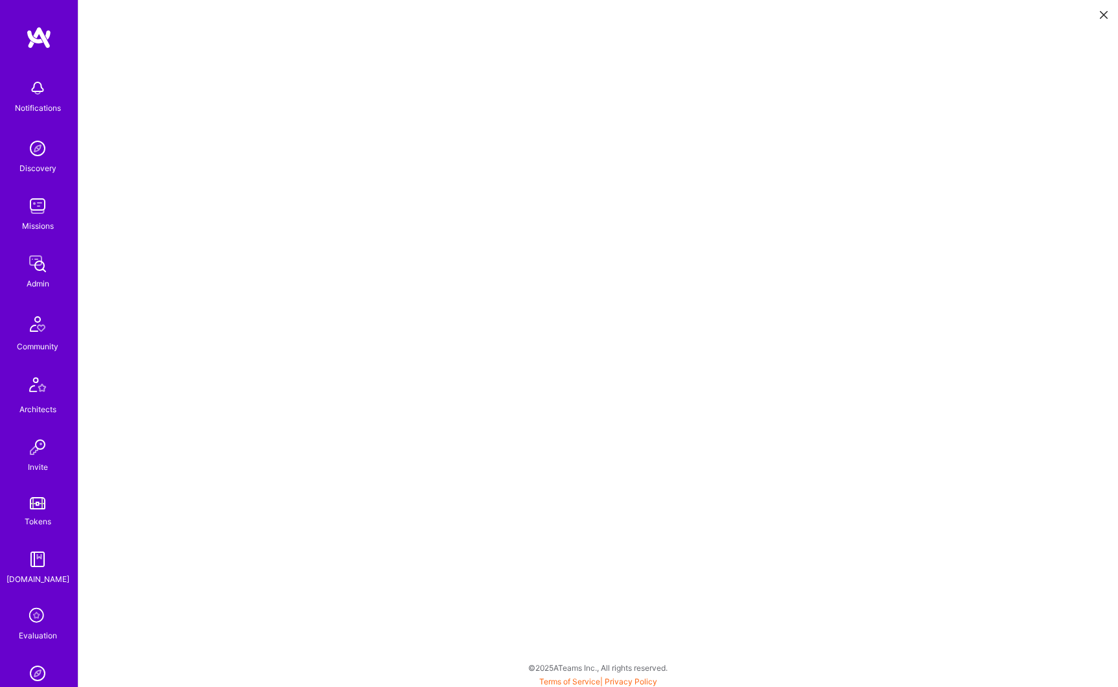
click at [1108, 14] on button at bounding box center [1104, 13] width 16 height 21
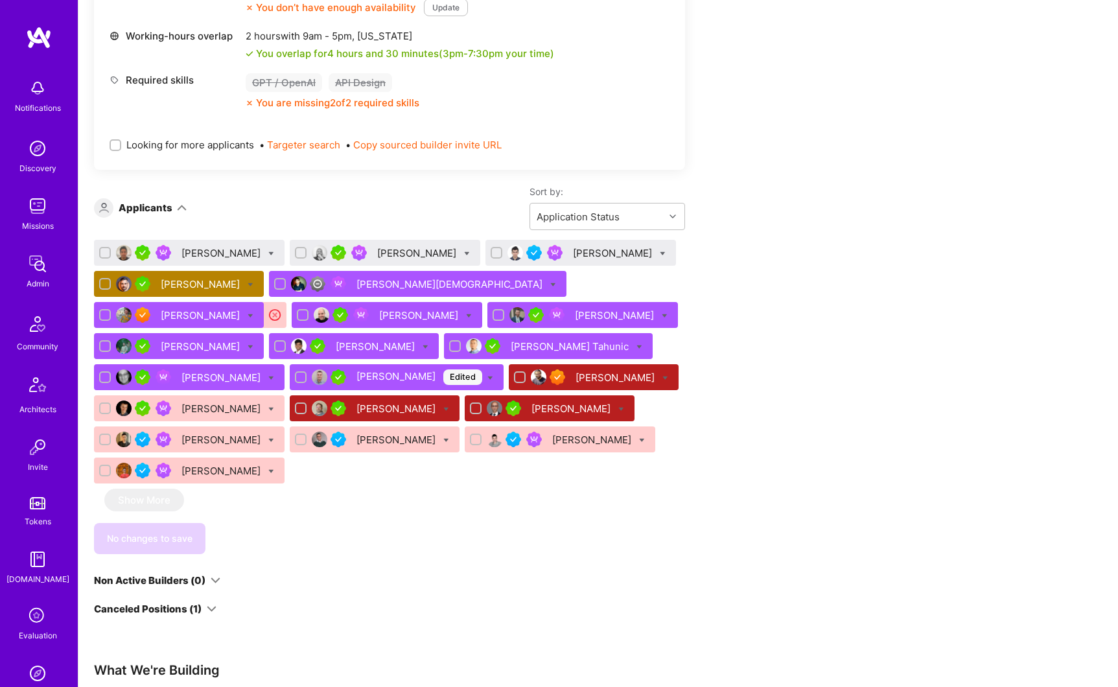
scroll to position [606, 0]
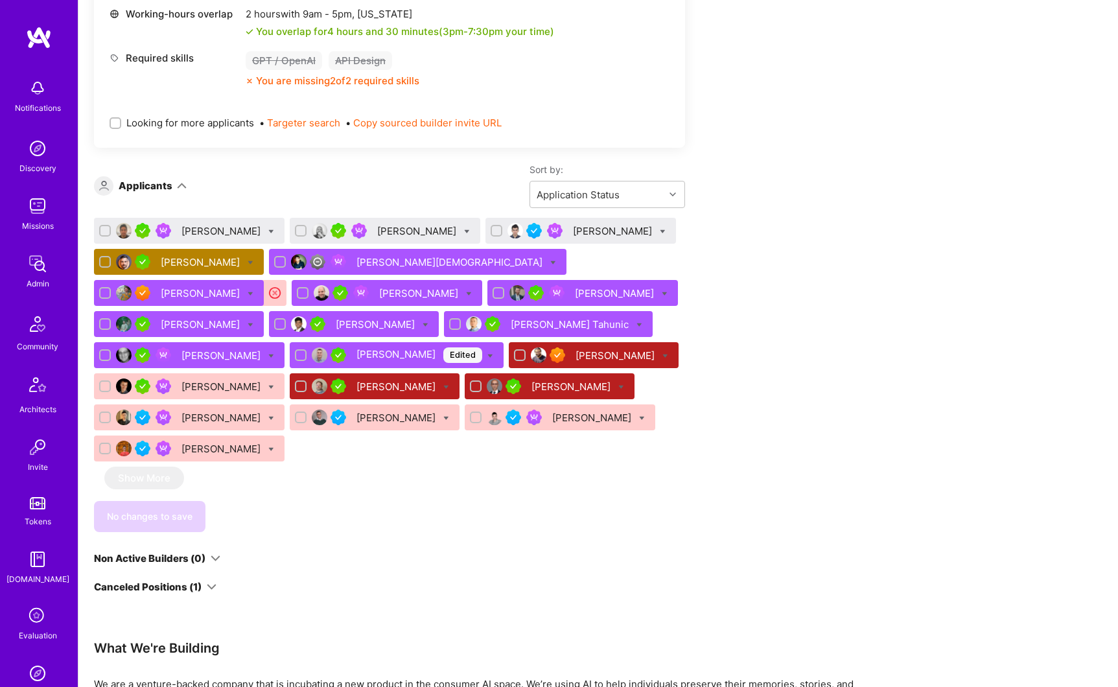
click at [196, 589] on div "Canceled Positions (1)" at bounding box center [148, 587] width 108 height 14
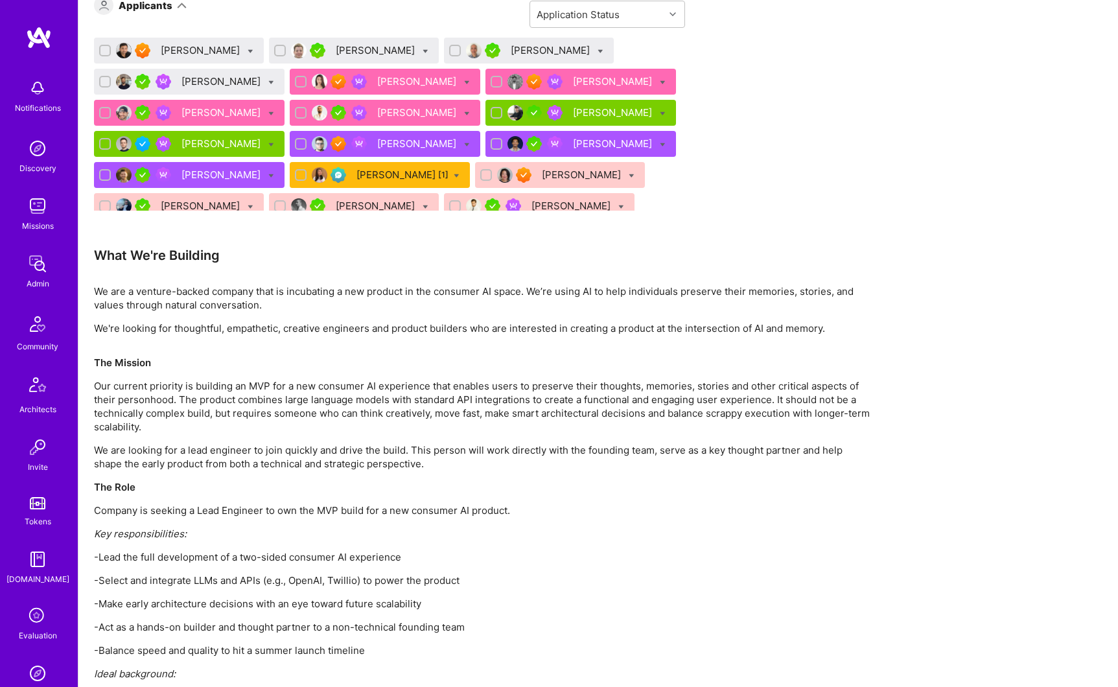
scroll to position [386, 0]
